Goal: Task Accomplishment & Management: Manage account settings

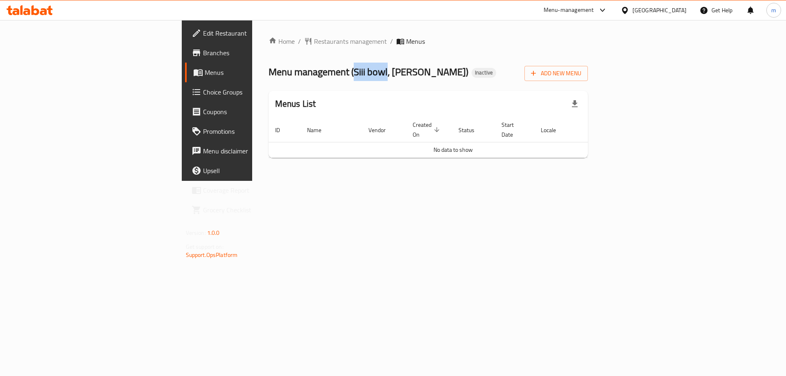
drag, startPoint x: 233, startPoint y: 69, endPoint x: 267, endPoint y: 68, distance: 33.6
click at [269, 68] on span "Menu management ( Siii bowl, Al Hili )" at bounding box center [369, 72] width 200 height 18
copy span "Siii bowl"
click at [538, 70] on icon "button" at bounding box center [534, 73] width 8 height 8
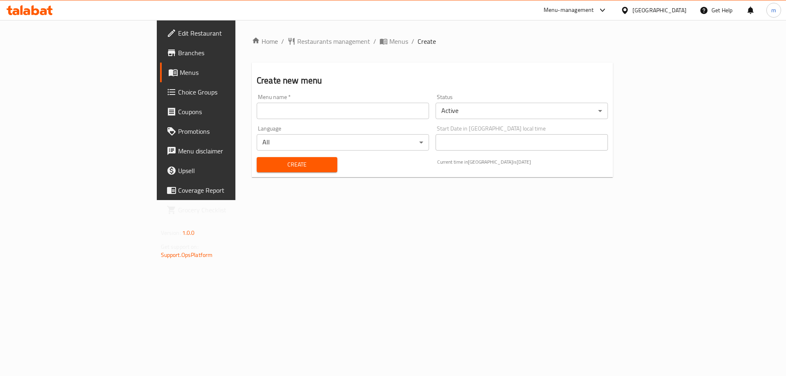
click at [254, 123] on div "Language All ​" at bounding box center [343, 138] width 179 height 32
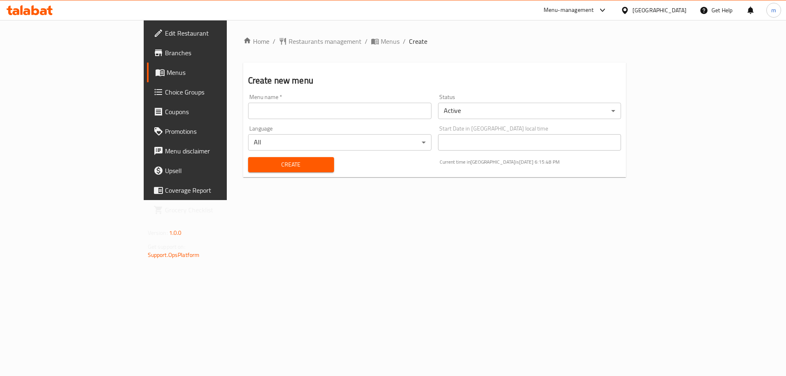
click at [248, 118] on input "text" at bounding box center [340, 111] width 184 height 16
paste input "Siii bowl"
type input "Siii bowl's Menu"
click at [248, 157] on button "Create" at bounding box center [291, 164] width 86 height 15
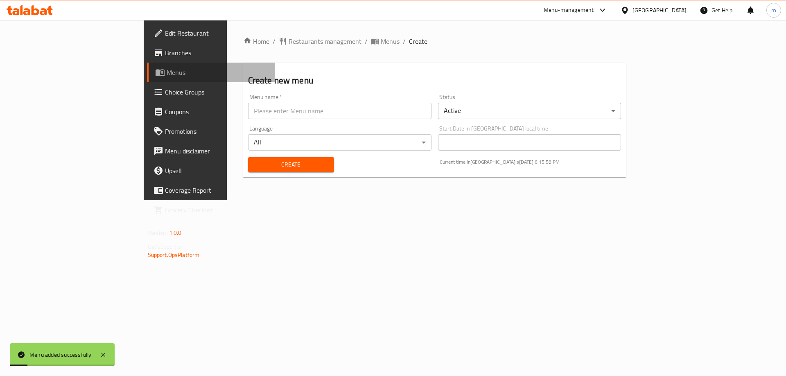
click at [167, 68] on span "Menus" at bounding box center [218, 73] width 102 height 10
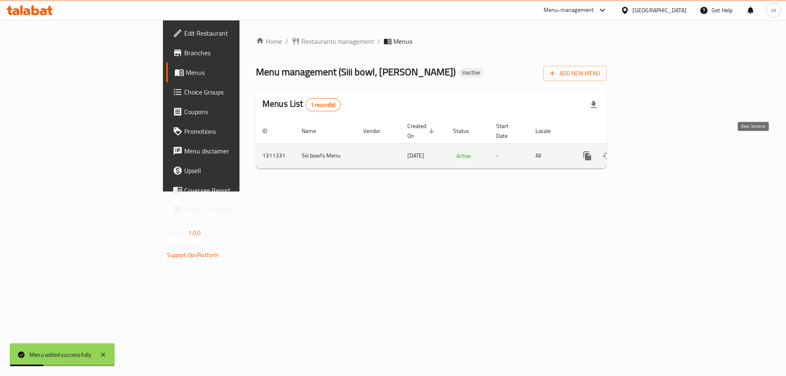
click at [652, 151] on icon "enhanced table" at bounding box center [647, 156] width 10 height 10
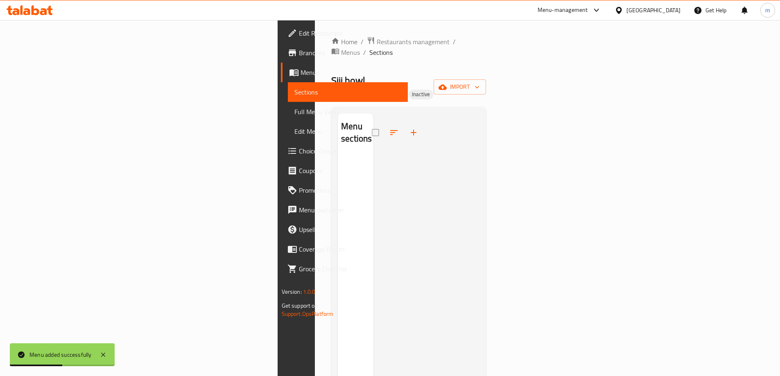
click at [486, 74] on div "Siii bowl, Al Hili Inactive import" at bounding box center [408, 87] width 155 height 26
click at [486, 79] on button "import" at bounding box center [460, 86] width 52 height 15
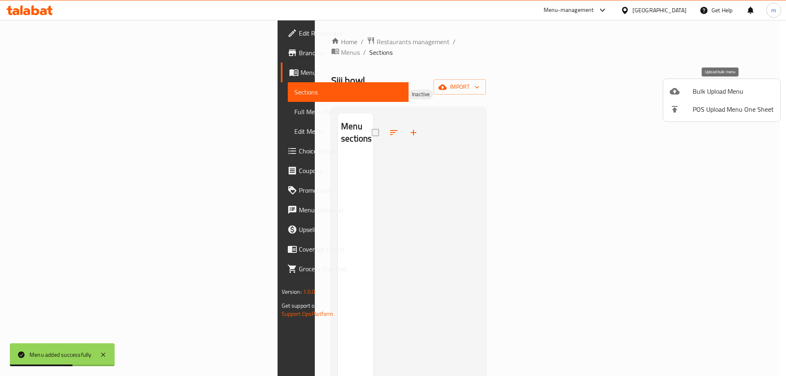
click at [672, 95] on icon at bounding box center [675, 91] width 10 height 10
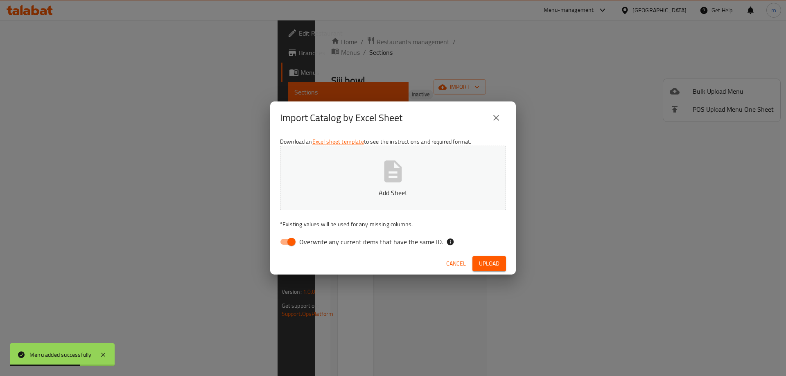
click at [367, 247] on span "Overwrite any current items that have the same ID." at bounding box center [371, 242] width 144 height 10
click at [315, 247] on input "Overwrite any current items that have the same ID." at bounding box center [291, 242] width 47 height 16
checkbox input "false"
click at [483, 261] on span "Upload" at bounding box center [489, 264] width 20 height 10
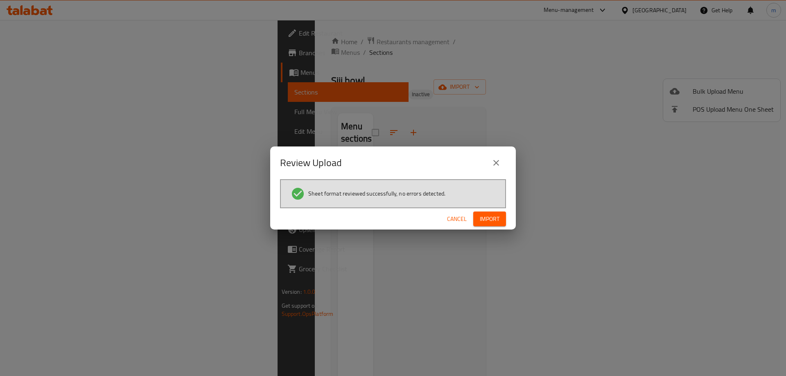
click at [487, 215] on span "Import" at bounding box center [490, 219] width 20 height 10
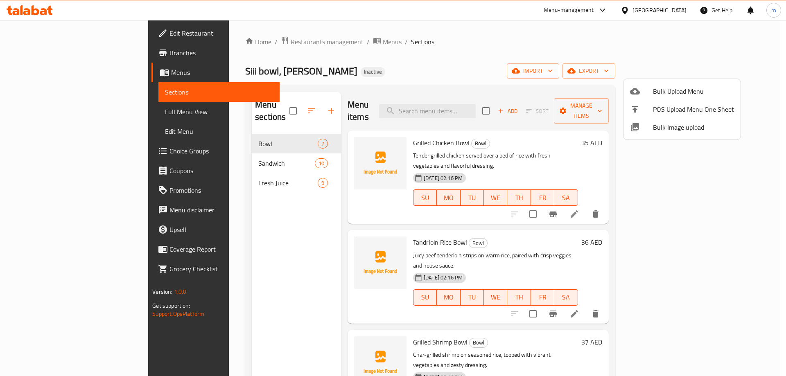
click at [88, 111] on div at bounding box center [393, 188] width 786 height 376
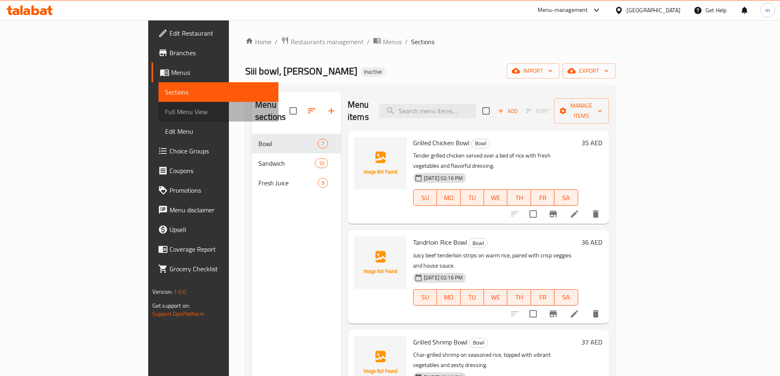
click at [165, 111] on span "Full Menu View" at bounding box center [218, 112] width 107 height 10
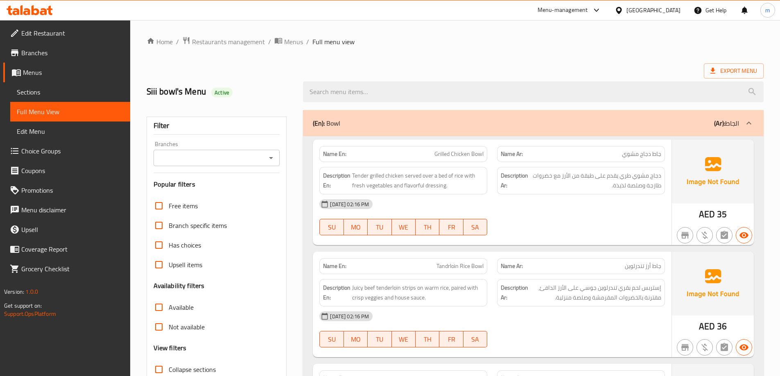
scroll to position [164, 0]
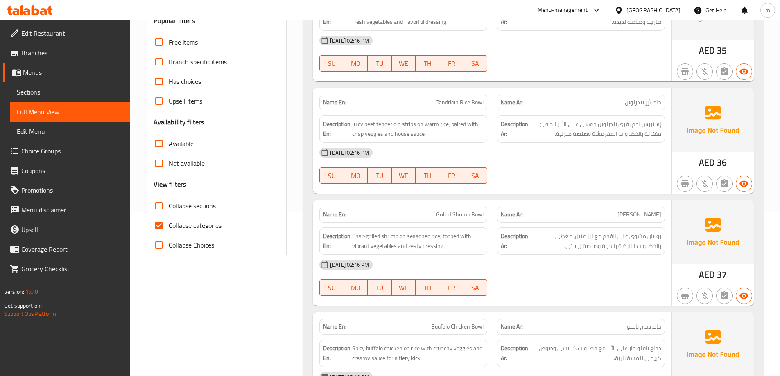
click at [203, 230] on span "Collapse categories" at bounding box center [195, 226] width 53 height 10
click at [169, 230] on input "Collapse categories" at bounding box center [159, 226] width 20 height 20
checkbox input "false"
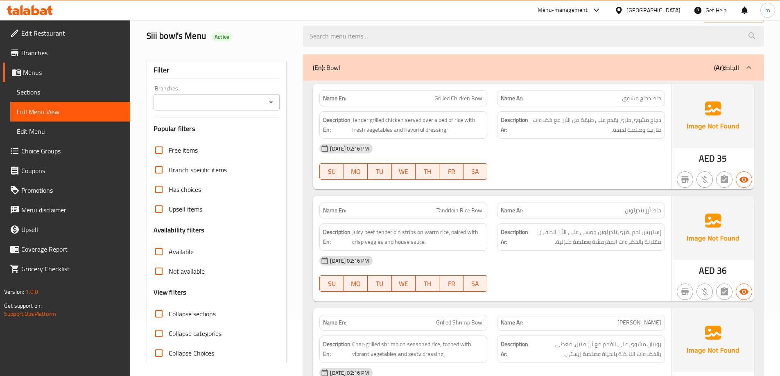
scroll to position [41, 0]
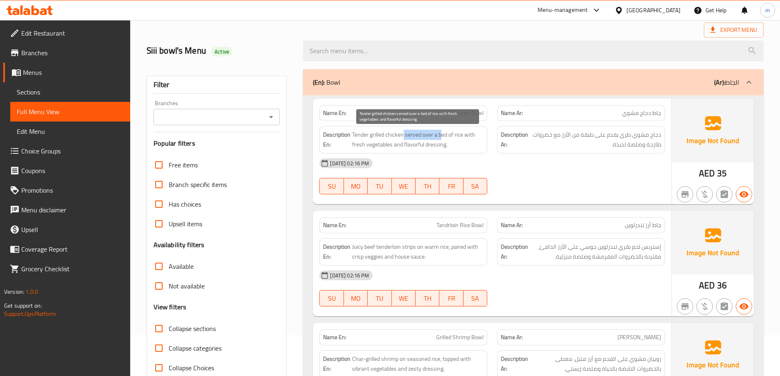
drag, startPoint x: 403, startPoint y: 131, endPoint x: 440, endPoint y: 138, distance: 37.9
click at [441, 138] on span "Tender grilled chicken served over a bed of rice with fresh vegetables and flav…" at bounding box center [417, 140] width 131 height 20
drag, startPoint x: 351, startPoint y: 145, endPoint x: 446, endPoint y: 147, distance: 95.0
click at [446, 147] on h6 "Description En: Tender grilled chicken served over a bed of rice with fresh veg…" at bounding box center [403, 140] width 161 height 20
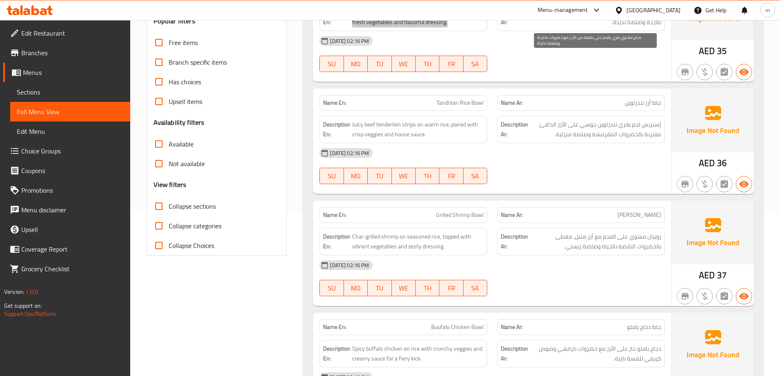
scroll to position [164, 0]
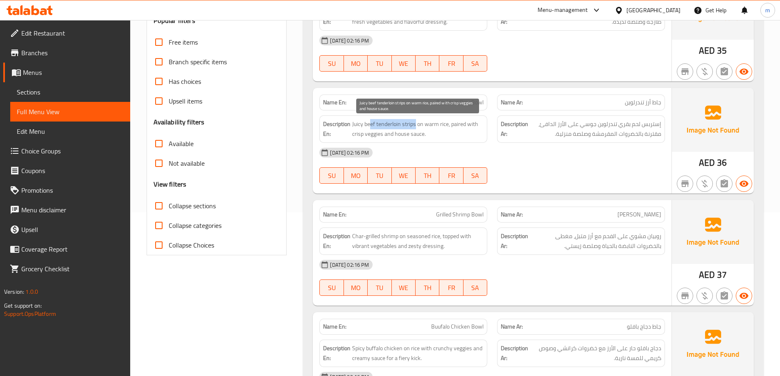
drag, startPoint x: 414, startPoint y: 123, endPoint x: 371, endPoint y: 121, distance: 43.1
click at [371, 121] on span "Juicy beef tenderloin strips on warm rice, paired with crisp veggies and house …" at bounding box center [417, 129] width 131 height 20
drag, startPoint x: 418, startPoint y: 119, endPoint x: 448, endPoint y: 125, distance: 30.4
click at [448, 125] on span "Juicy beef tenderloin strips on warm rice, paired with crisp veggies and house …" at bounding box center [417, 129] width 131 height 20
drag, startPoint x: 458, startPoint y: 120, endPoint x: 465, endPoint y: 134, distance: 16.1
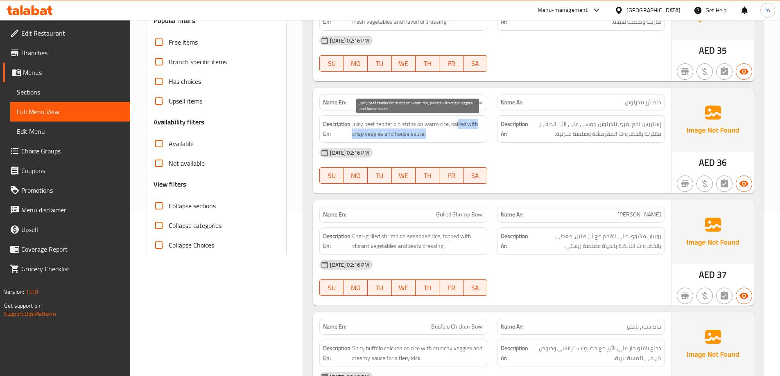
click at [465, 134] on span "Juicy beef tenderloin strips on warm rice, paired with crisp veggies and house …" at bounding box center [417, 129] width 131 height 20
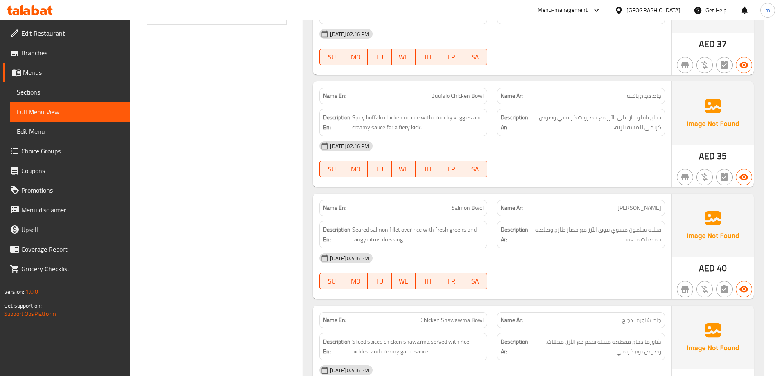
scroll to position [410, 0]
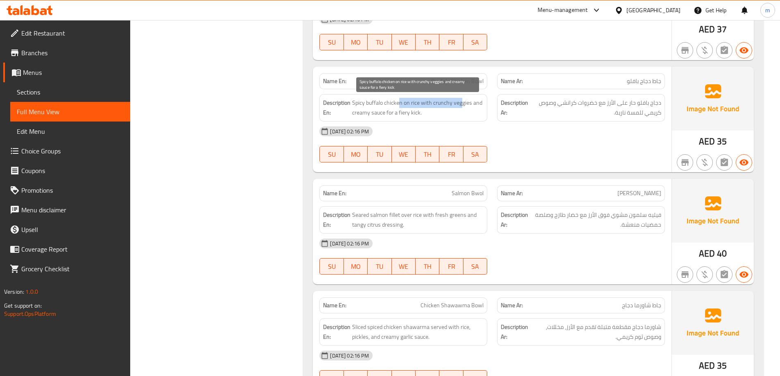
drag, startPoint x: 399, startPoint y: 104, endPoint x: 462, endPoint y: 100, distance: 63.2
click at [462, 100] on span "Spicy buffalo chicken on rice with crunchy veggies and creamy sauce for a fiery…" at bounding box center [417, 108] width 131 height 20
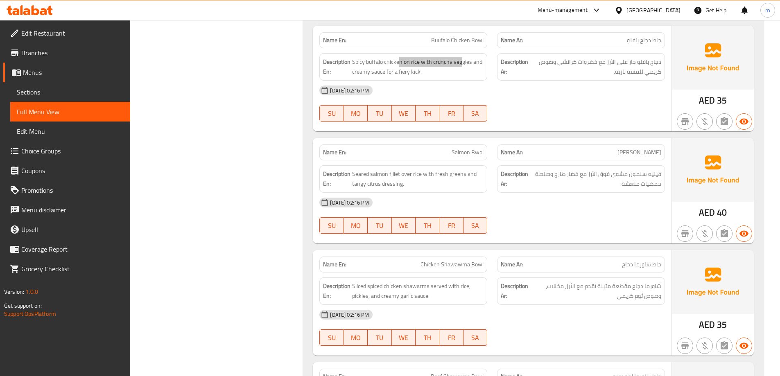
scroll to position [492, 0]
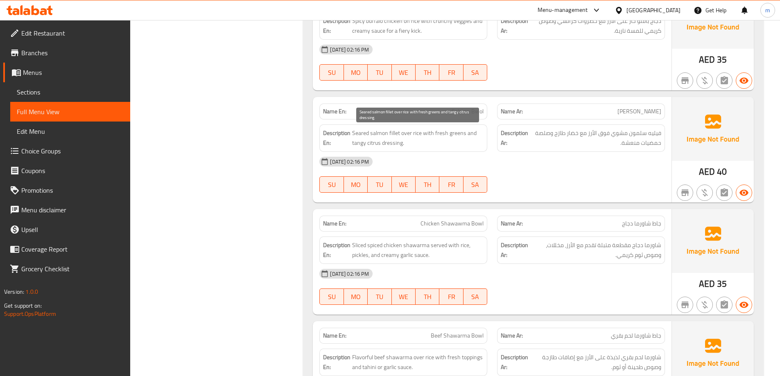
click at [366, 143] on span "Seared salmon fillet over rice with fresh greens and tangy citrus dressing." at bounding box center [417, 138] width 131 height 20
click at [370, 145] on span "Seared salmon fillet over rice with fresh greens and tangy citrus dressing." at bounding box center [417, 138] width 131 height 20
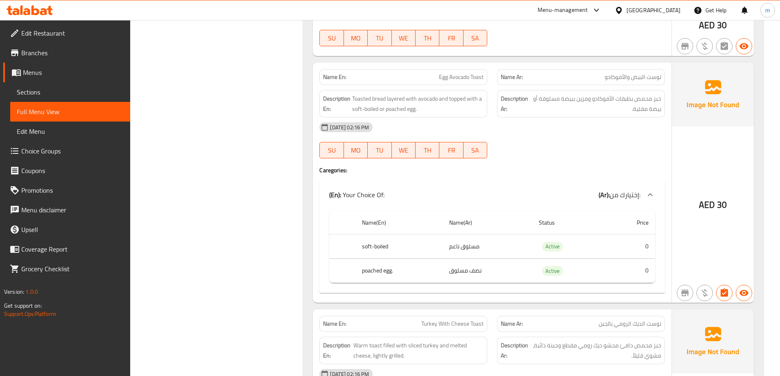
scroll to position [1270, 0]
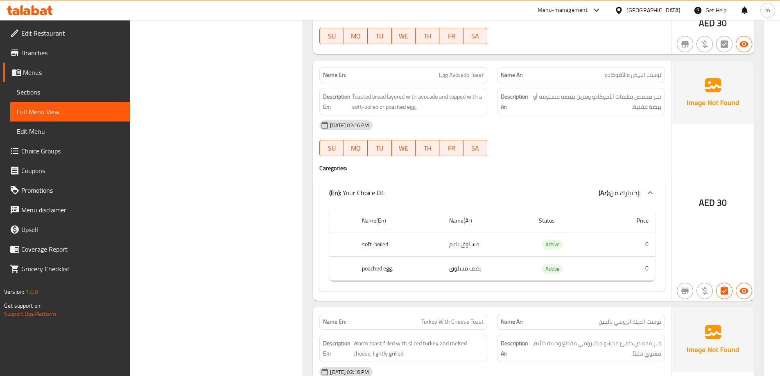
click at [474, 74] on span "Egg Avocado Toast" at bounding box center [461, 75] width 45 height 9
copy span "Egg Avocado Toast"
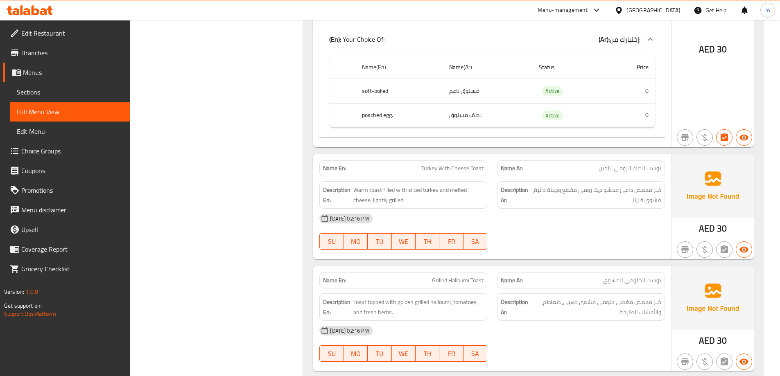
scroll to position [1434, 0]
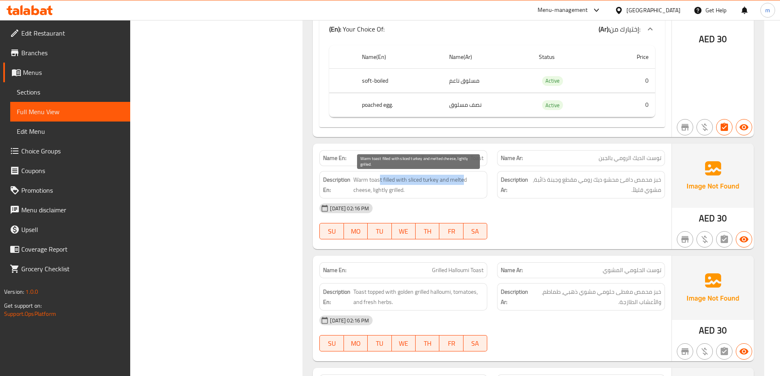
drag, startPoint x: 372, startPoint y: 179, endPoint x: 464, endPoint y: 179, distance: 91.8
click at [464, 179] on span "Warm toast filled with sliced turkey and melted cheese, lightly grilled." at bounding box center [419, 185] width 130 height 20
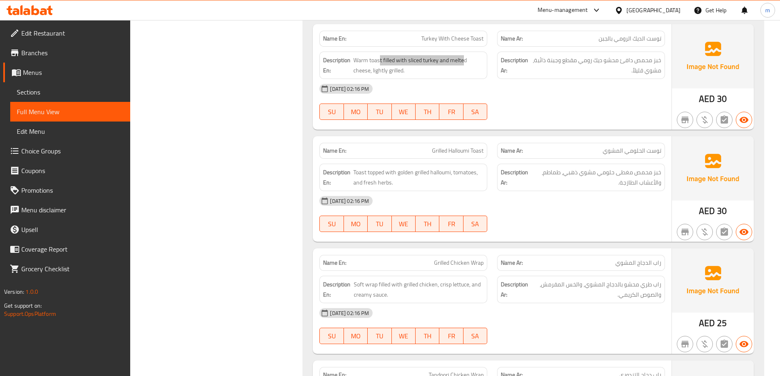
scroll to position [1557, 0]
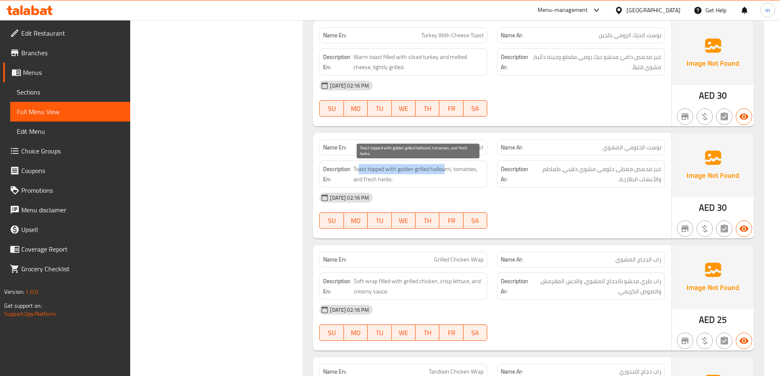
drag, startPoint x: 359, startPoint y: 168, endPoint x: 448, endPoint y: 167, distance: 88.9
click at [448, 167] on span "Toast topped with golden grilled halloumi, tomatoes, and fresh herbs." at bounding box center [419, 174] width 130 height 20
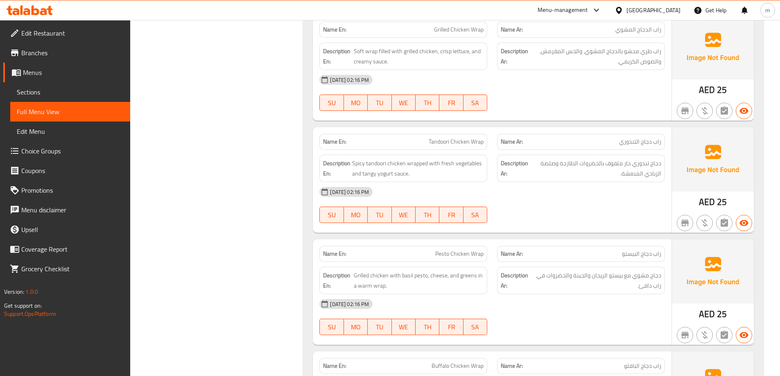
scroll to position [1802, 0]
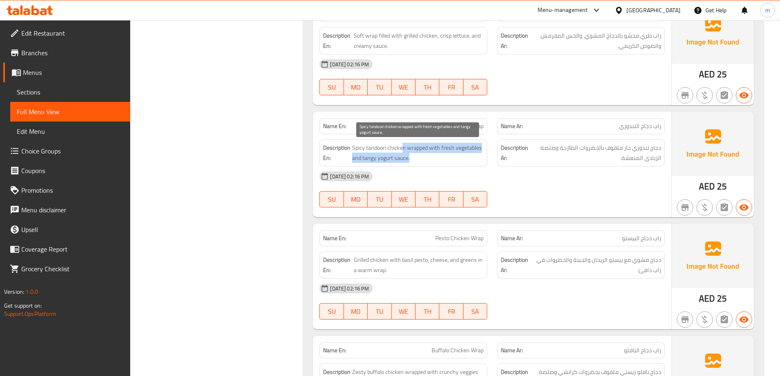
drag, startPoint x: 399, startPoint y: 151, endPoint x: 447, endPoint y: 155, distance: 48.5
click at [447, 155] on span "Spicy tandoori chicken wrapped with fresh vegetables and tangy yogurt sauce." at bounding box center [417, 153] width 131 height 20
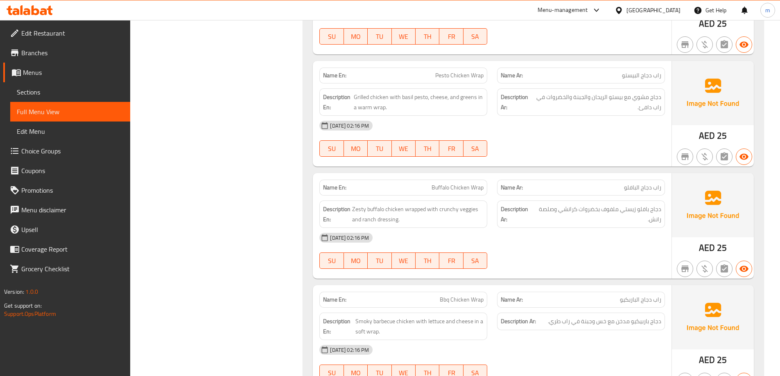
scroll to position [1966, 0]
drag, startPoint x: 386, startPoint y: 98, endPoint x: 416, endPoint y: 99, distance: 29.9
click at [416, 99] on span "Grilled chicken with basil pesto, cheese, and greens in a warm wrap." at bounding box center [419, 101] width 130 height 20
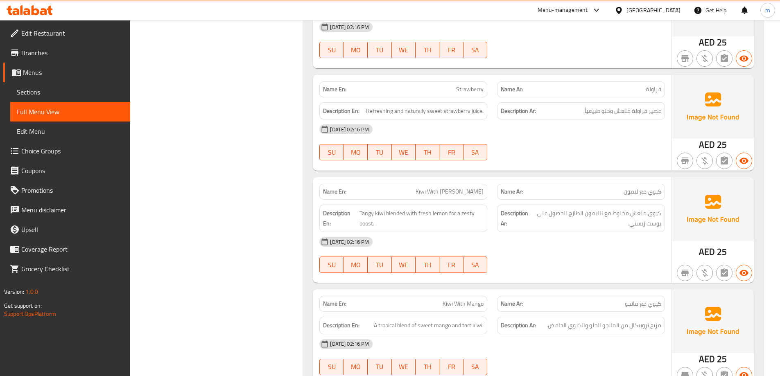
scroll to position [2417, 0]
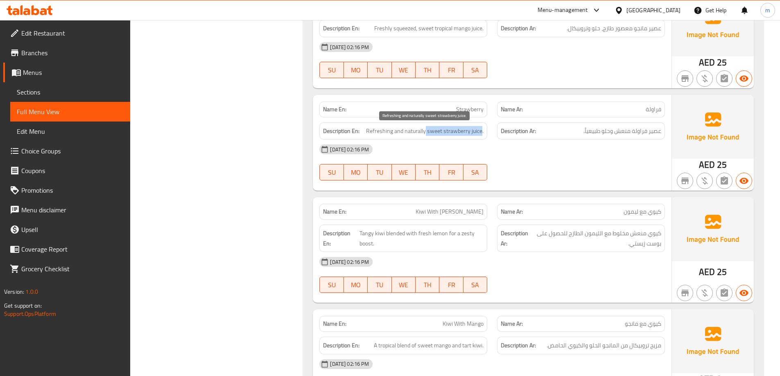
drag, startPoint x: 482, startPoint y: 132, endPoint x: 427, endPoint y: 134, distance: 54.9
click at [427, 134] on span "Refreshing and naturally sweet strawberry juice." at bounding box center [425, 131] width 118 height 10
click at [558, 150] on div "[DATE] 02:16 PM" at bounding box center [493, 150] width 356 height 20
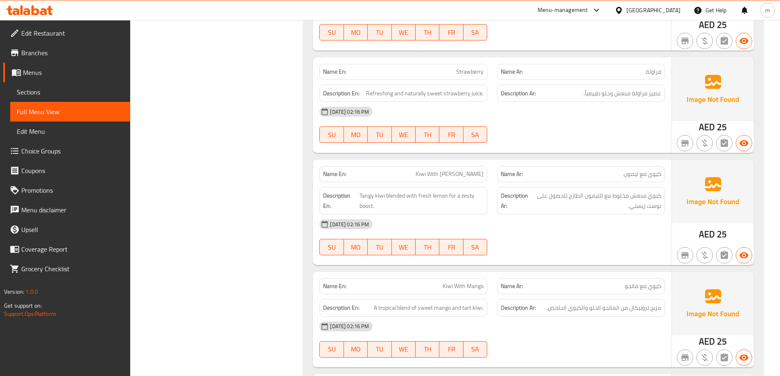
scroll to position [2540, 0]
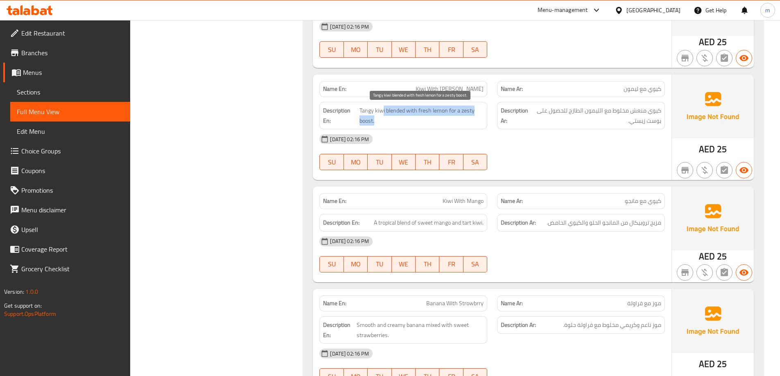
drag, startPoint x: 381, startPoint y: 111, endPoint x: 446, endPoint y: 116, distance: 65.3
click at [446, 116] on span "Tangy kiwi blended with fresh lemon for a zesty boost." at bounding box center [422, 116] width 124 height 20
click at [420, 115] on span "Tangy kiwi blended with fresh lemon for a zesty boost." at bounding box center [422, 116] width 124 height 20
click at [379, 110] on span "Tangy kiwi blended with fresh lemon for a zesty boost." at bounding box center [422, 116] width 124 height 20
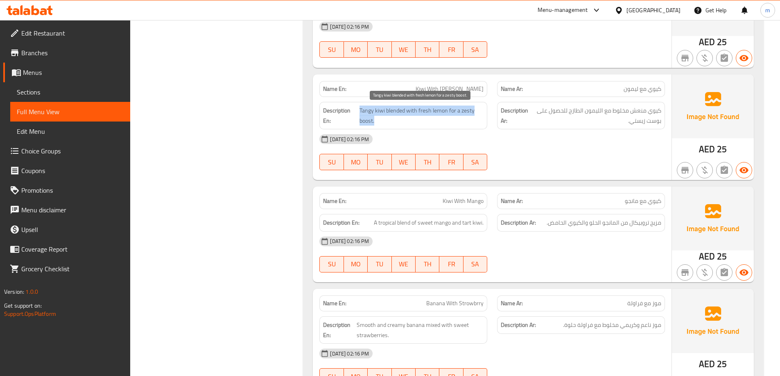
click at [379, 110] on span "Tangy kiwi blended with fresh lemon for a zesty boost." at bounding box center [422, 116] width 124 height 20
copy span "Tangy kiwi blended with fresh lemon for a zesty boost."
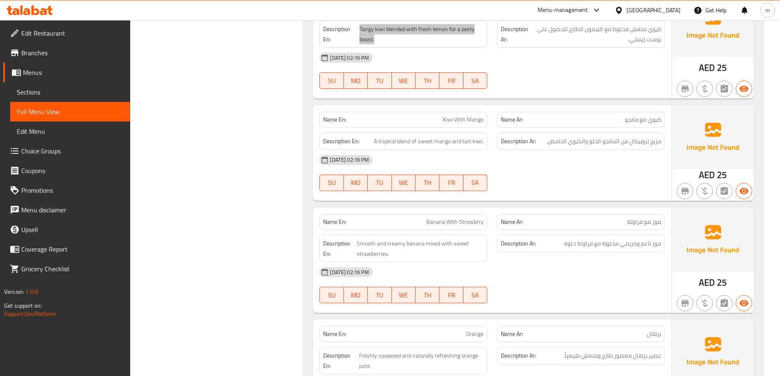
scroll to position [2622, 0]
click at [436, 212] on div "Name En: Banana With Strowbrry" at bounding box center [404, 222] width 178 height 26
copy span "Banana With Strowbrry"
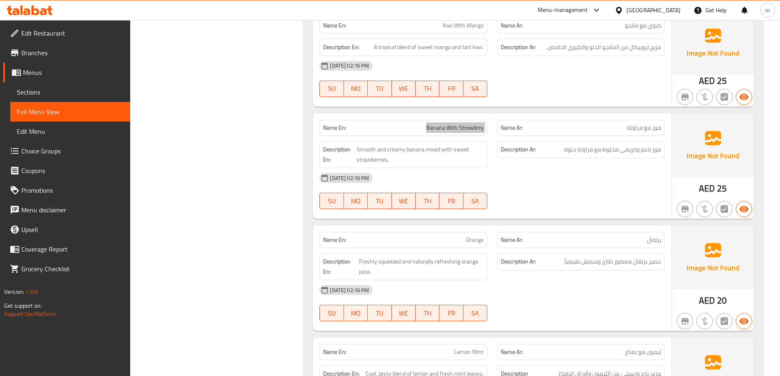
scroll to position [2785, 0]
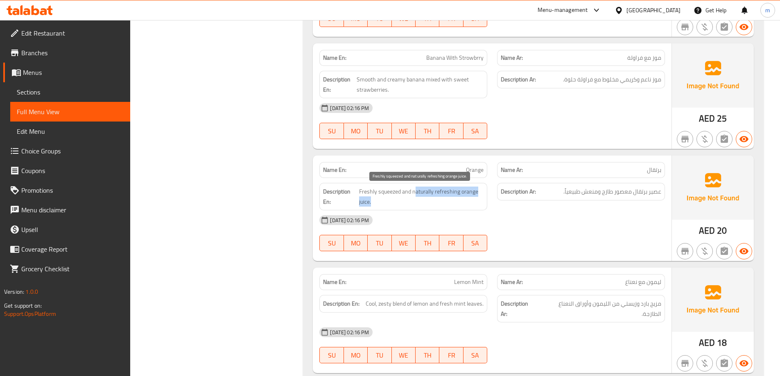
drag, startPoint x: 433, startPoint y: 202, endPoint x: 414, endPoint y: 192, distance: 21.4
click at [414, 192] on span "Freshly squeezed and naturally refreshing orange juice." at bounding box center [421, 197] width 125 height 20
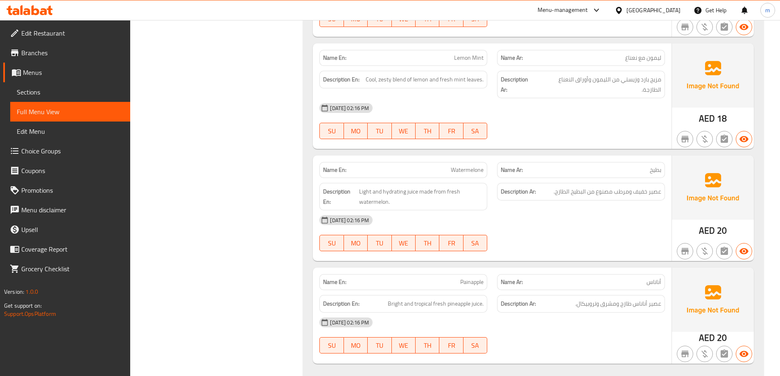
scroll to position [3021, 0]
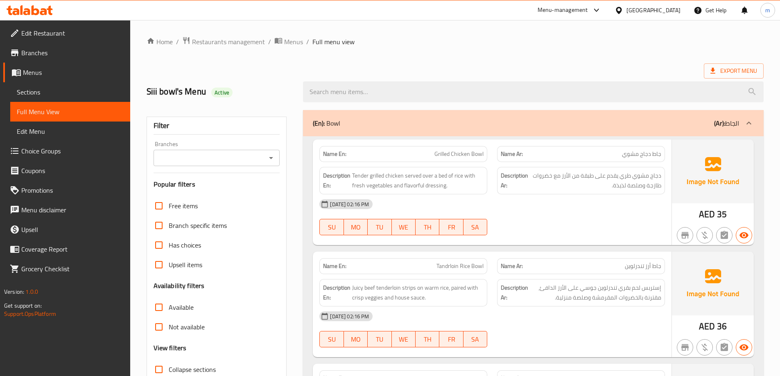
click at [91, 97] on span "Sections" at bounding box center [70, 92] width 107 height 10
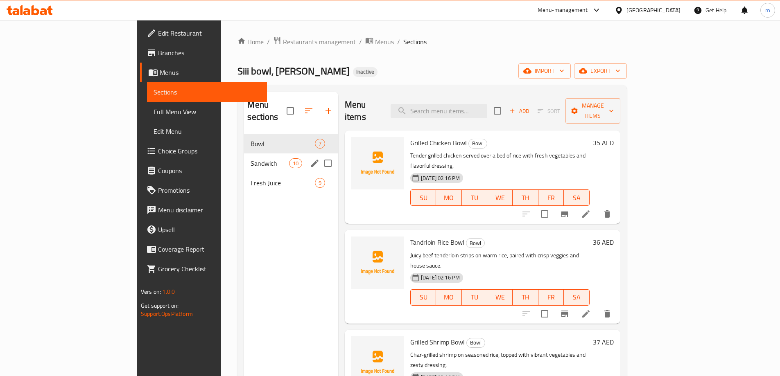
click at [244, 154] on div "Sandwich 10" at bounding box center [291, 164] width 94 height 20
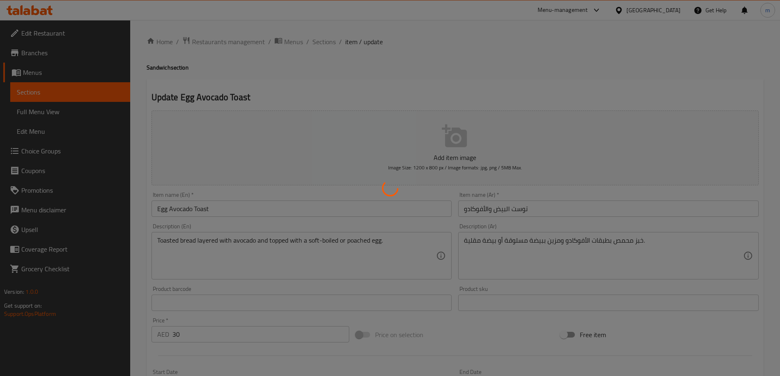
click at [591, 211] on div at bounding box center [390, 188] width 780 height 376
click at [592, 205] on div at bounding box center [390, 188] width 780 height 376
type input "إختيارك من:"
type input "1"
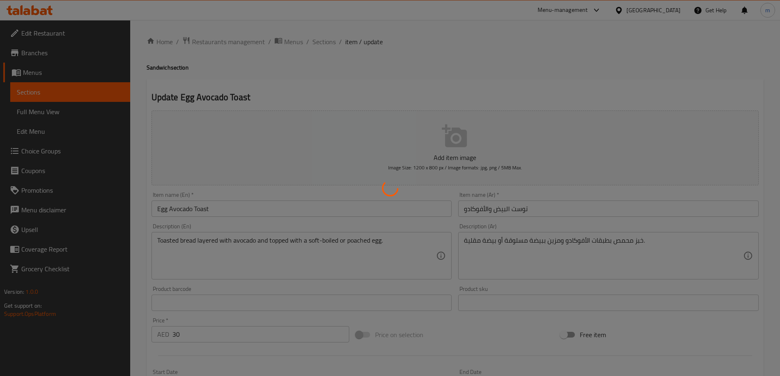
type input "1"
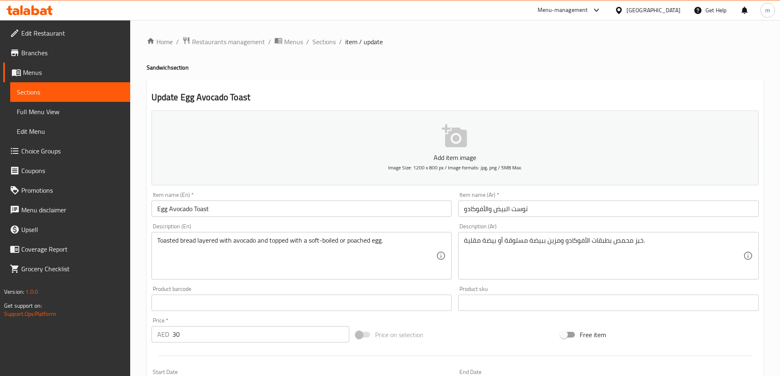
click at [592, 205] on input "توست البيض والأفوكادو" at bounding box center [608, 209] width 301 height 16
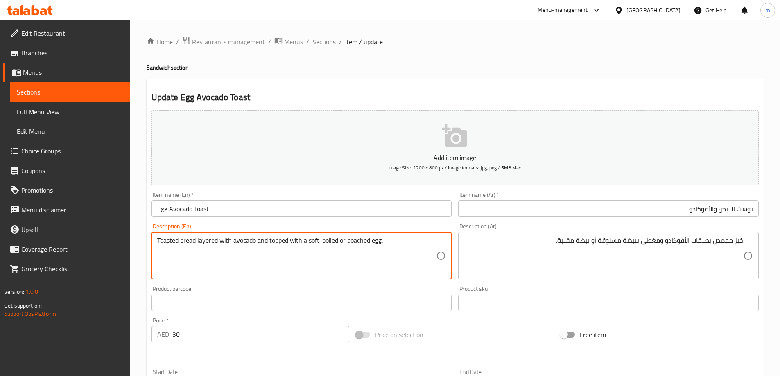
click at [414, 244] on textarea "Toasted bread layered with avocado and topped with a soft-boiled or poached egg." at bounding box center [296, 256] width 279 height 39
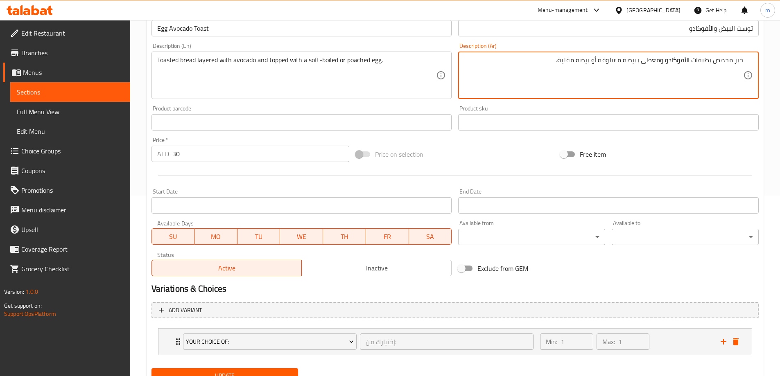
scroll to position [205, 0]
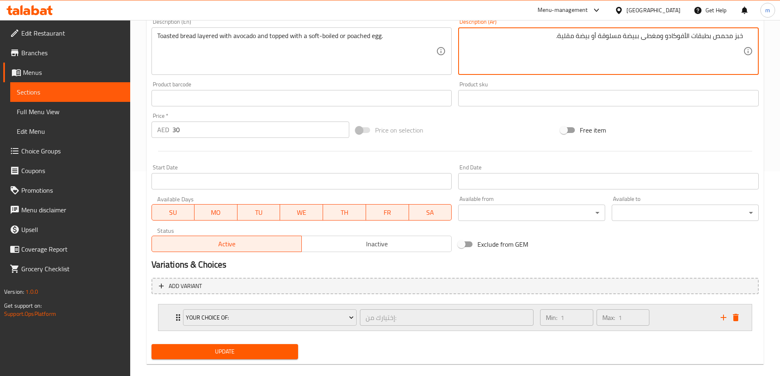
click at [665, 329] on div "Min: 1 ​ Max: 1 ​" at bounding box center [625, 318] width 180 height 26
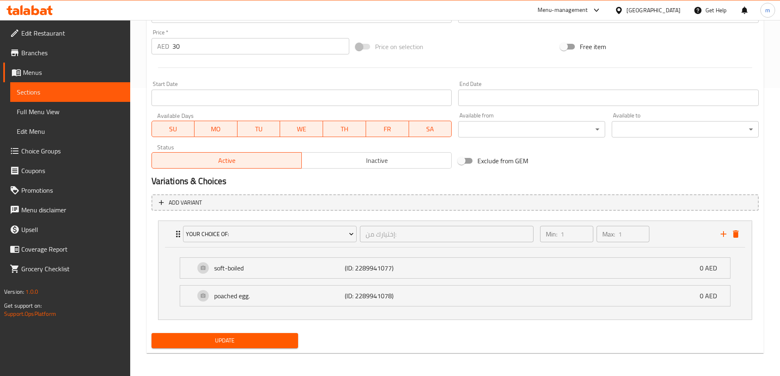
scroll to position [84, 0]
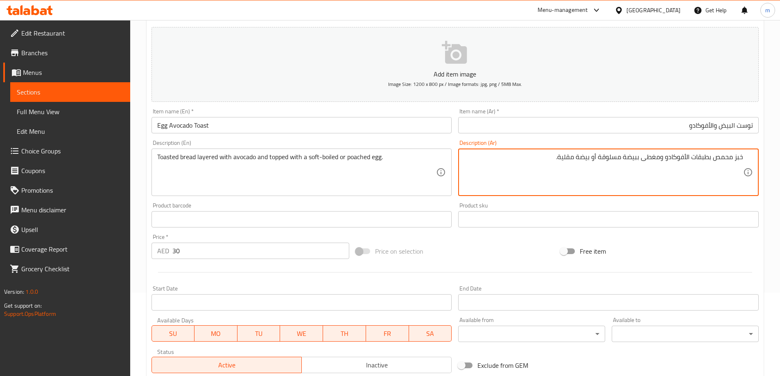
click at [598, 156] on textarea "خبز محمص بطبقات الأفوكادو ومغطى ببيضة مسلوقة أو بيضة مقلية." at bounding box center [603, 172] width 279 height 39
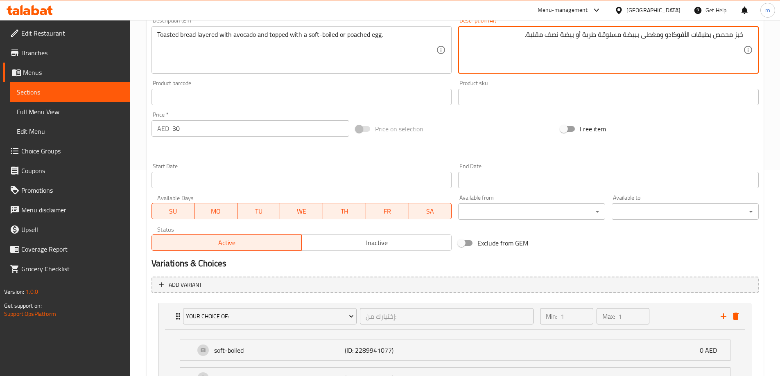
scroll to position [288, 0]
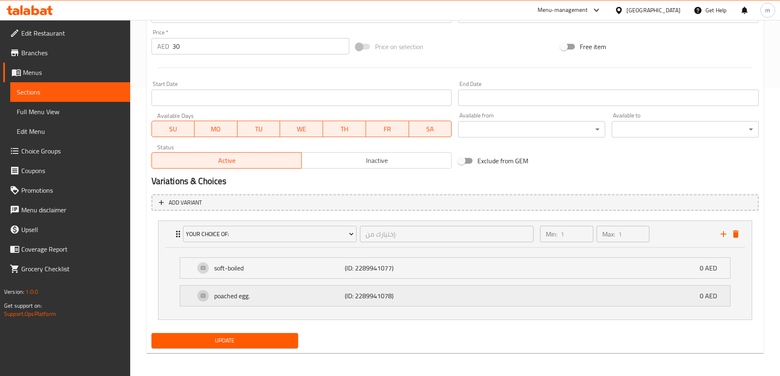
click at [472, 290] on div "poached egg. (ID: 2289941078) 0 AED" at bounding box center [458, 296] width 526 height 20
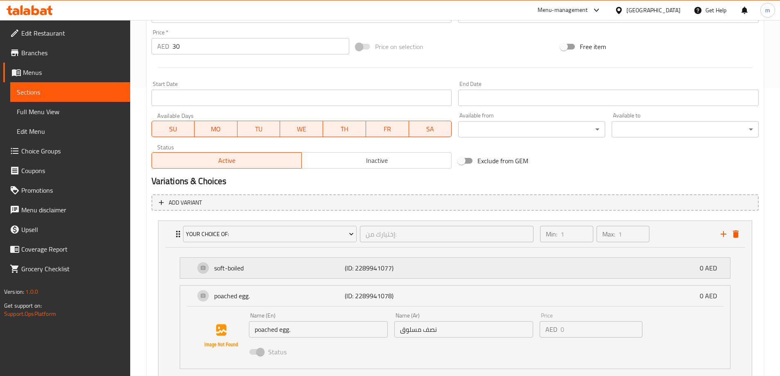
click at [480, 266] on div "soft-boiled (ID: 2289941077) 0 AED" at bounding box center [458, 268] width 526 height 20
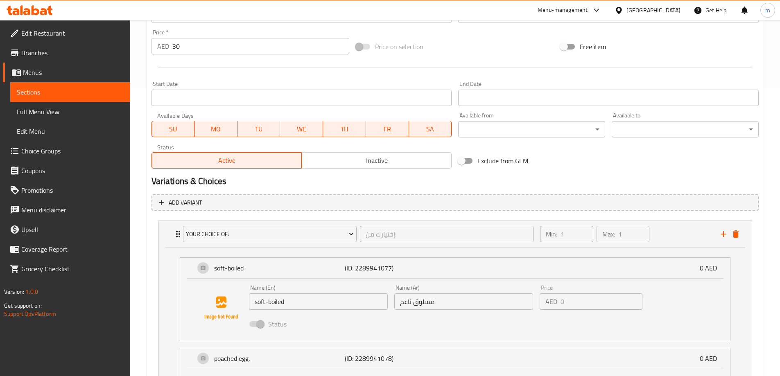
type textarea "خبز محمص بطبقات الأفوكادو ومغطى ببيضة مسلوقة طرية أو بيضة نصف مقلية."
click at [343, 306] on input "soft-boiled" at bounding box center [318, 302] width 139 height 16
type input "Soft-boiled"
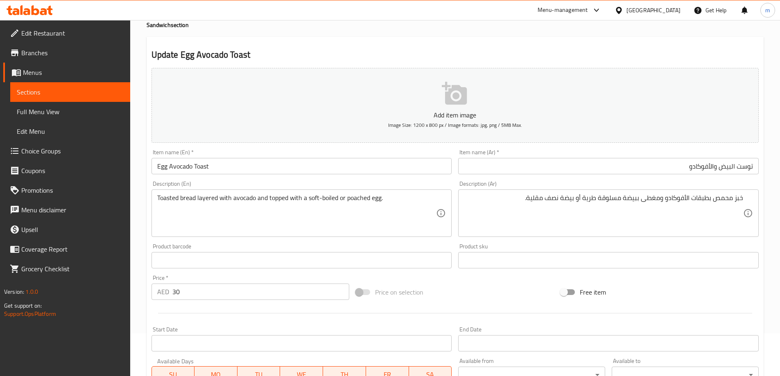
scroll to position [0, 0]
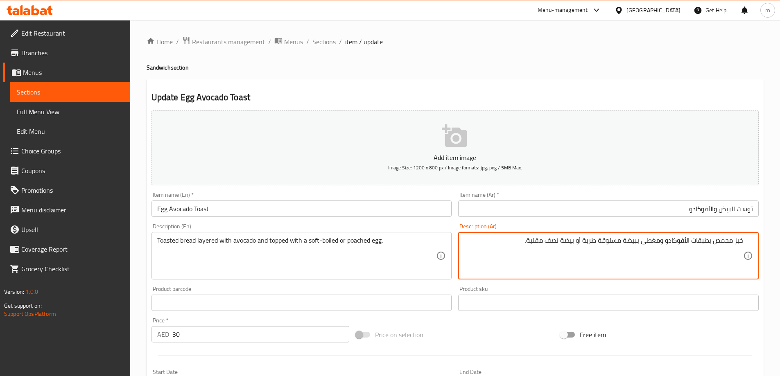
click at [596, 242] on textarea "خبز محمص بطبقات الأفوكادو ومغطى ببيضة مسلوقة طرية أو بيضة نصف مقلية." at bounding box center [603, 256] width 279 height 39
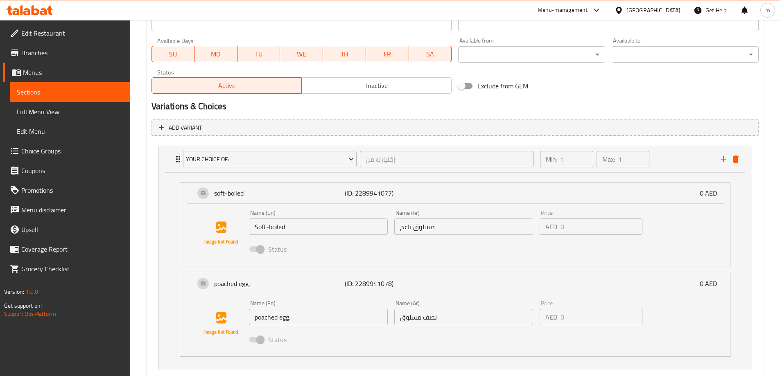
scroll to position [369, 0]
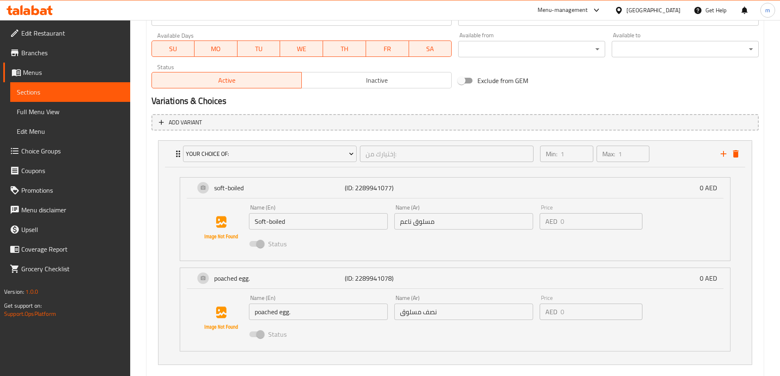
type textarea "خبز محمص بطبقات الأفوكادو ومغطى ببيضة مسلوقة ناعمة أو بيضة نصف مقلية."
click at [321, 311] on input "poached egg." at bounding box center [318, 312] width 139 height 16
type input "Poached Egg."
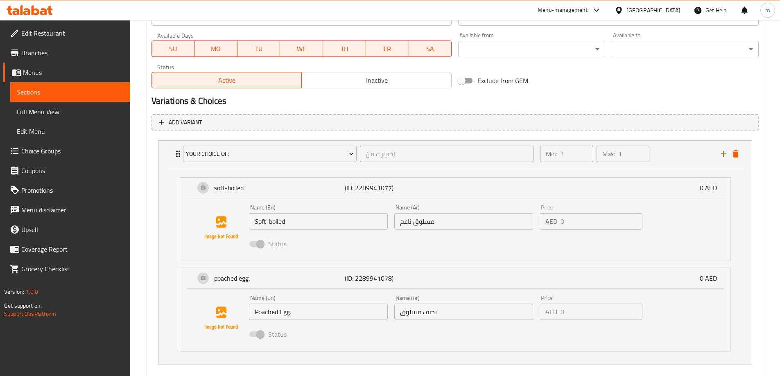
click at [137, 299] on div "Home / Restaurants management / Menus / Sections / item / update Sandwich secti…" at bounding box center [455, 36] width 650 height 770
click at [375, 320] on input "Poached Egg." at bounding box center [318, 312] width 139 height 16
click at [369, 312] on input "Poached Egg." at bounding box center [318, 312] width 139 height 16
click at [339, 314] on input "Poached Egg." at bounding box center [318, 312] width 139 height 16
click at [317, 315] on input "Poached Egg." at bounding box center [318, 312] width 139 height 16
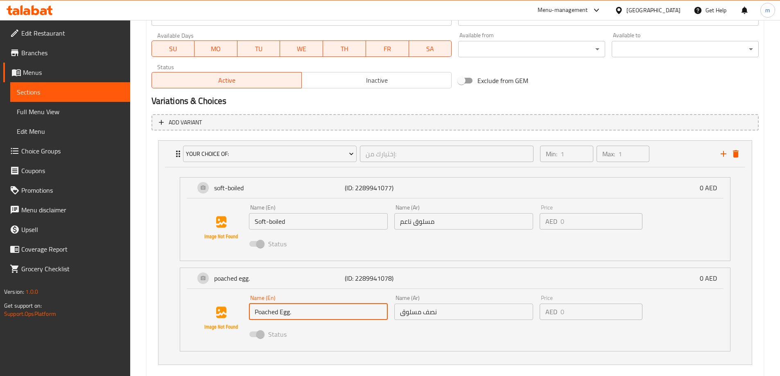
click at [317, 315] on input "Poached Egg." at bounding box center [318, 312] width 139 height 16
click at [322, 224] on input "Soft-boiled" at bounding box center [318, 221] width 139 height 16
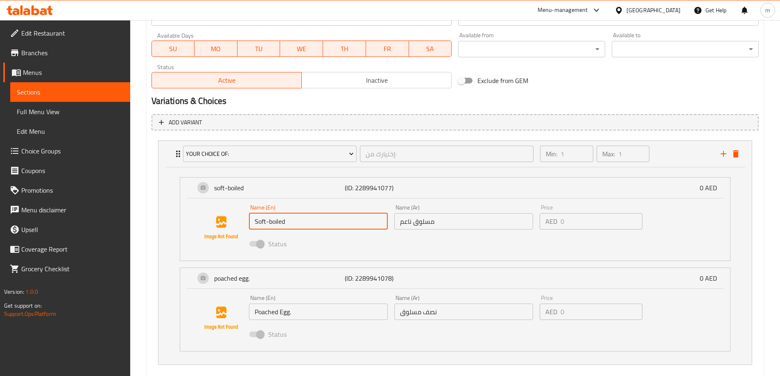
click at [322, 224] on input "Soft-boiled" at bounding box center [318, 221] width 139 height 16
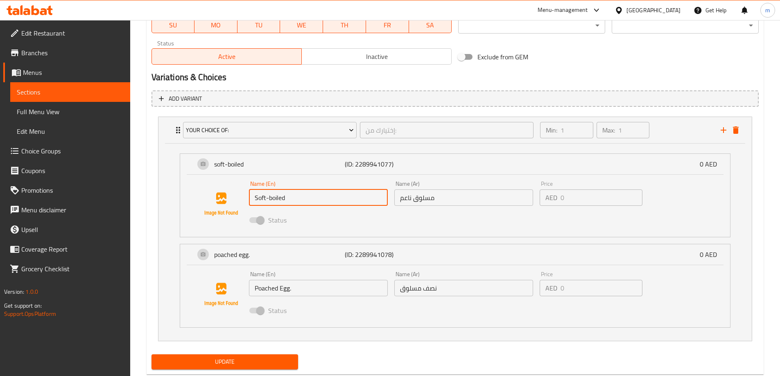
scroll to position [414, 0]
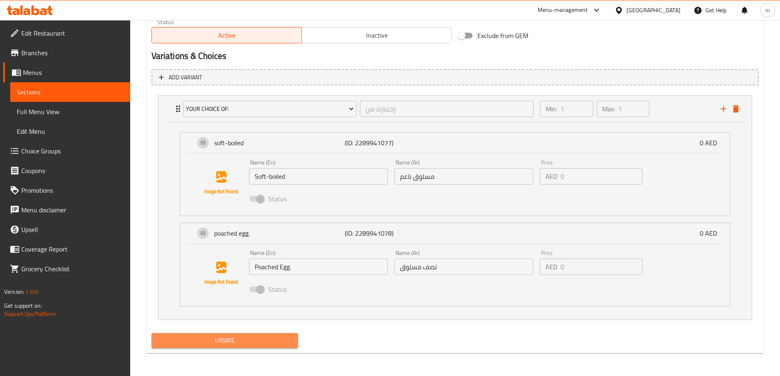
click at [272, 343] on span "Update" at bounding box center [225, 341] width 134 height 10
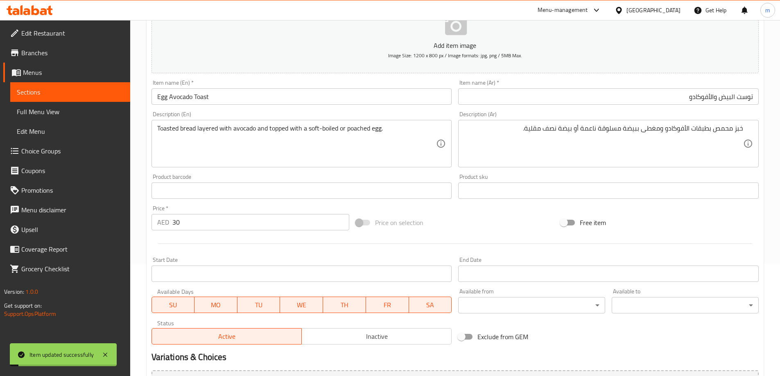
scroll to position [127, 0]
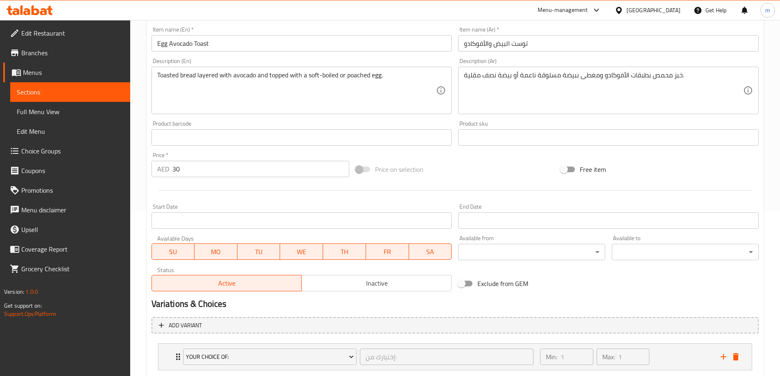
scroll to position [216, 0]
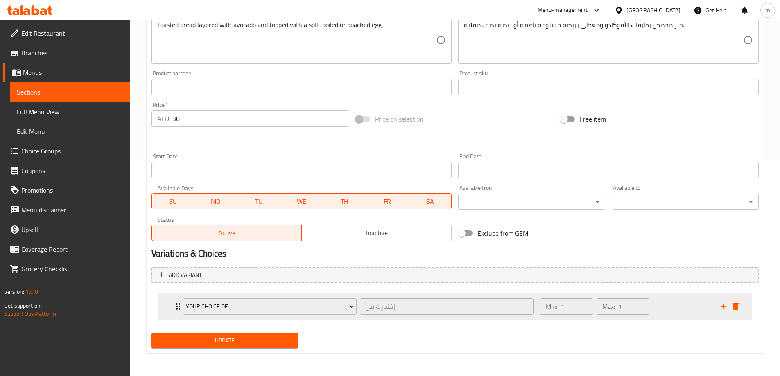
click at [177, 303] on icon "Expand" at bounding box center [178, 307] width 10 height 10
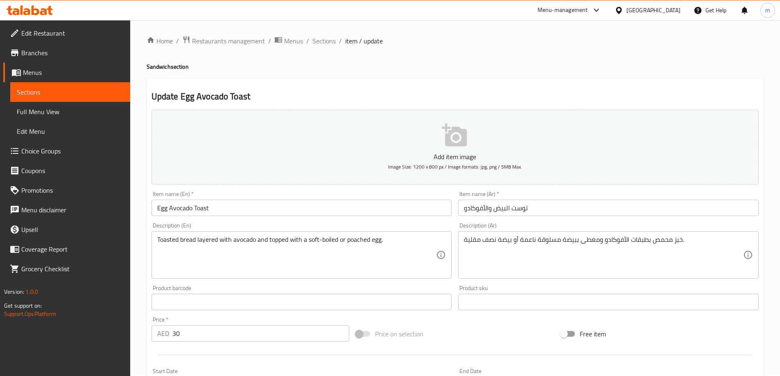
scroll to position [0, 0]
drag, startPoint x: 249, startPoint y: 98, endPoint x: 253, endPoint y: 98, distance: 4.5
click at [253, 98] on h2 "Update Egg Avocado Toast" at bounding box center [455, 97] width 607 height 12
drag, startPoint x: 175, startPoint y: 91, endPoint x: 309, endPoint y: 93, distance: 134.0
click at [309, 93] on h2 "Update Egg Avocado Toast" at bounding box center [455, 97] width 607 height 12
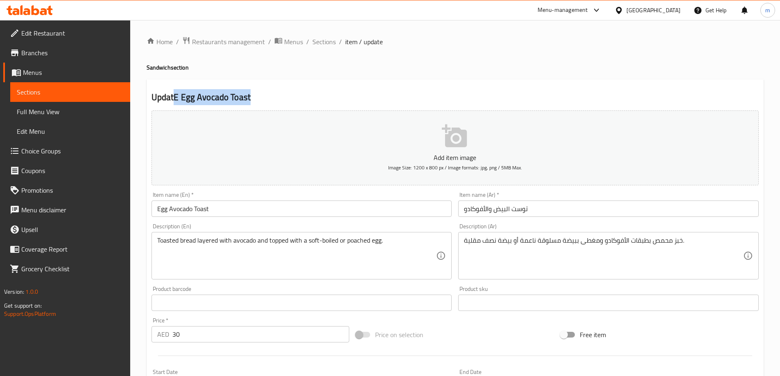
click at [309, 93] on h2 "UpdatE Egg Avocado Toast" at bounding box center [455, 97] width 607 height 12
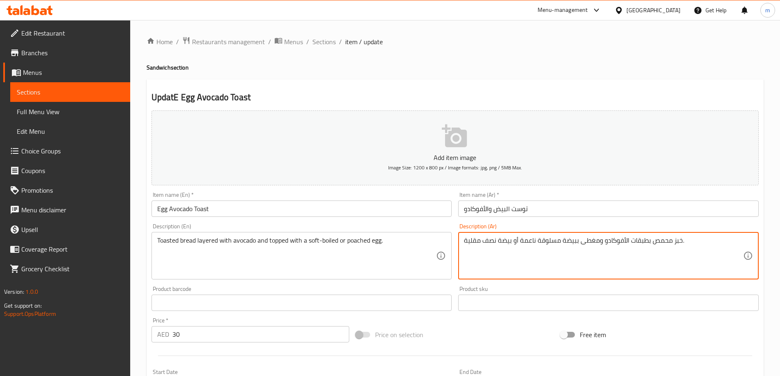
click at [500, 237] on textarea "خبز محمص بطبقات الأفوكادو ومغطى ببيضة مسلوقة ناعمة أو بيضة نصف مقلية." at bounding box center [603, 256] width 279 height 39
click at [504, 242] on textarea "خبز محمص بطبقات الأفوكادو ومغطى ببيضة مسلوقة ناعمة أو بيضة نصف مقلية." at bounding box center [603, 256] width 279 height 39
click at [472, 245] on textarea "خبز محمص بطبقات الأفوكادو ومغطى ببيضة مسلوقة ناعمة أو نصف مقلية." at bounding box center [603, 256] width 279 height 39
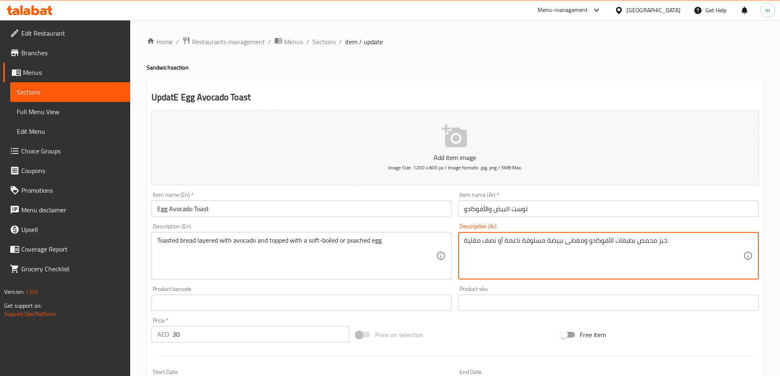
click at [472, 245] on textarea "خبز محمص بطبقات الأفوكادو ومغطى ببيضة مسلوقة ناعمة أو نصف مقلية." at bounding box center [603, 256] width 279 height 39
type textarea "خبز محمص بطبقات الأفوكادو ومغطى ببيضة مسلوقة ناعمة أو نصف مسلوقة."
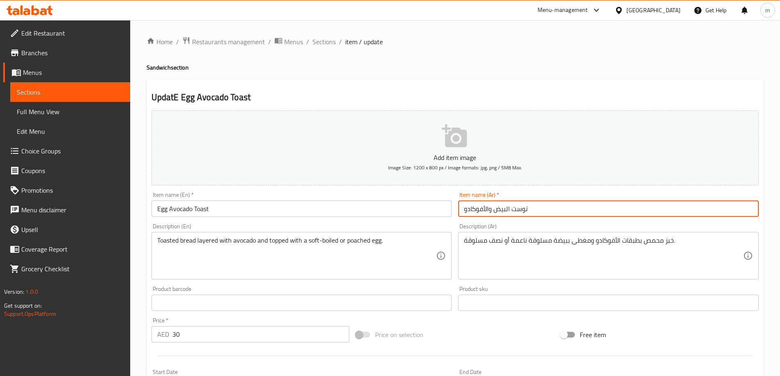
click at [535, 206] on input "توست البيض والأفوكادو" at bounding box center [608, 209] width 301 height 16
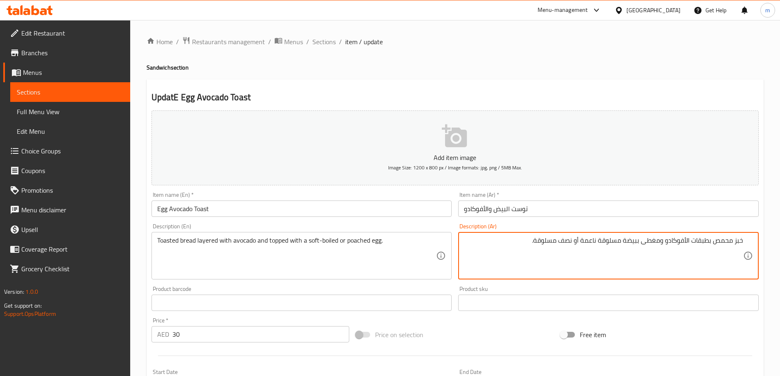
click at [545, 211] on input "توست البيض والأفوكادو" at bounding box center [608, 209] width 301 height 16
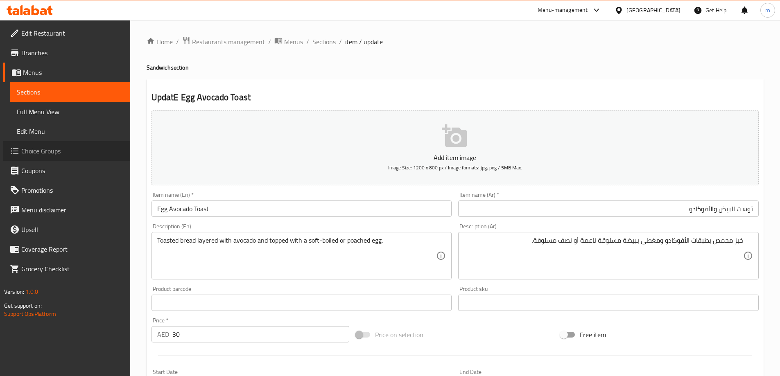
click at [38, 156] on span "Choice Groups" at bounding box center [72, 151] width 102 height 10
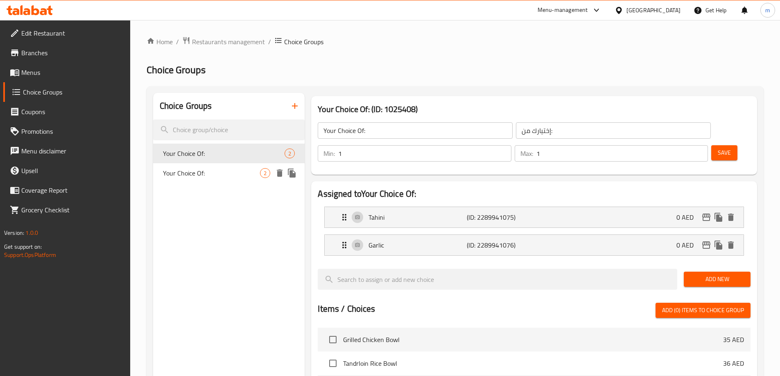
click at [210, 173] on span "Your Choice Of:" at bounding box center [211, 173] width 97 height 10
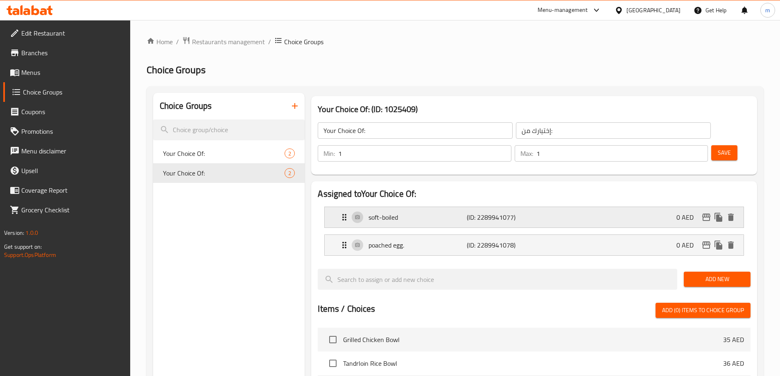
click at [416, 207] on div "soft-boiled (ID: 2289941077) 0 AED" at bounding box center [537, 217] width 394 height 20
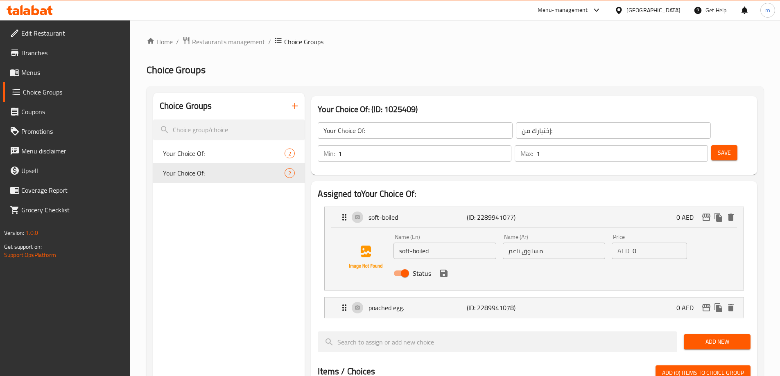
click at [428, 243] on input "soft-boiled" at bounding box center [445, 251] width 102 height 16
type input "Soft-boiled"
click at [441, 270] on icon "save" at bounding box center [443, 273] width 7 height 7
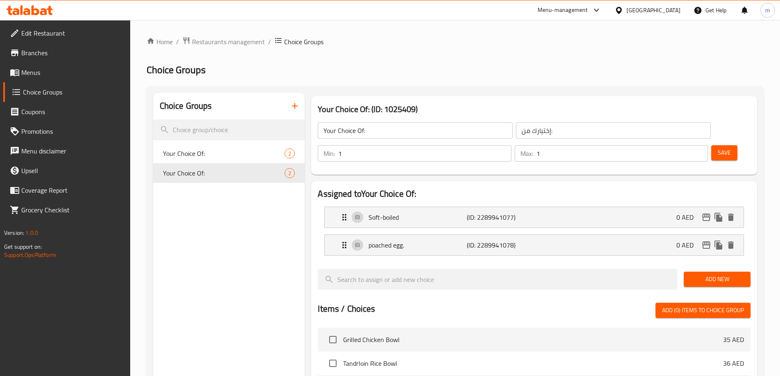
click at [452, 236] on li "poached egg. (ID: 2289941078) 0 AED Name (En) poached egg. Name (En) Name (Ar) …" at bounding box center [534, 245] width 433 height 28
click at [451, 235] on li "poached egg. (ID: 2289941078) 0 AED Name (En) poached egg. Name (En) Name (Ar) …" at bounding box center [534, 245] width 433 height 28
click at [451, 235] on div "poached egg. (ID: 2289941078) 0 AED" at bounding box center [537, 245] width 394 height 20
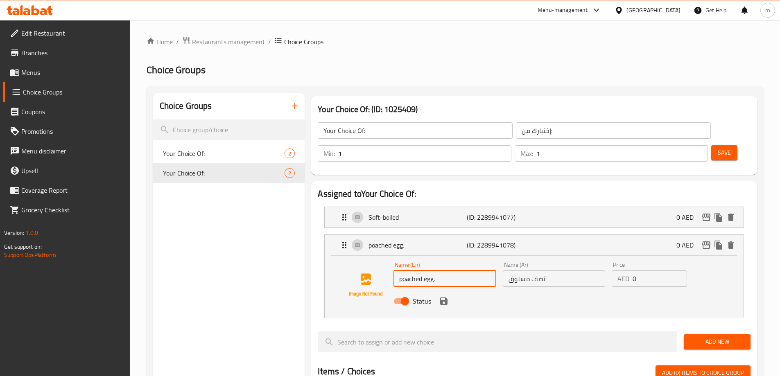
click at [436, 271] on input "poached egg." at bounding box center [445, 279] width 102 height 16
type input "Poached Egg."
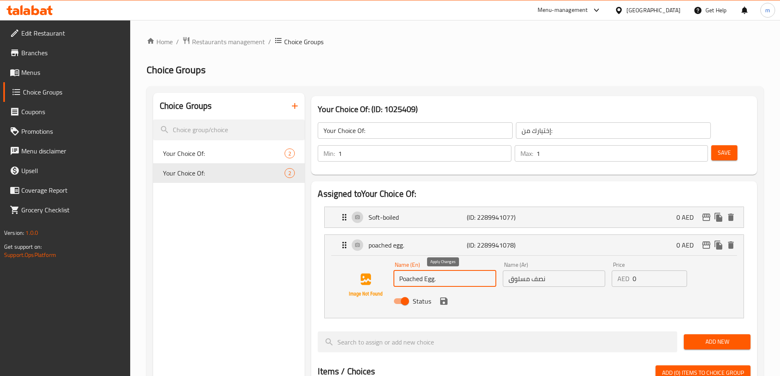
click at [445, 297] on icon "save" at bounding box center [444, 302] width 10 height 10
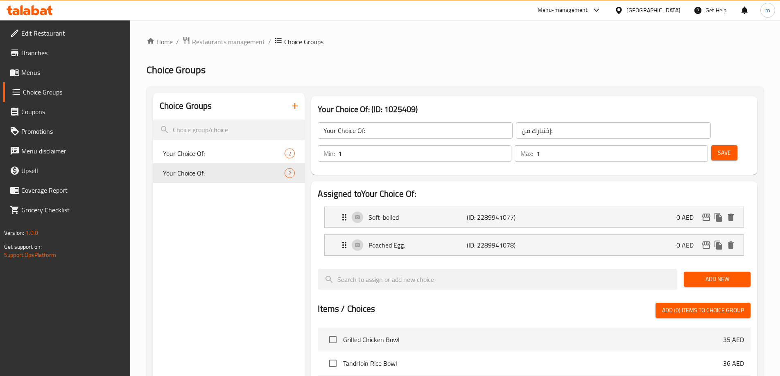
click at [694, 145] on input "1" at bounding box center [623, 153] width 172 height 16
click at [718, 148] on span "Save" at bounding box center [724, 153] width 13 height 10
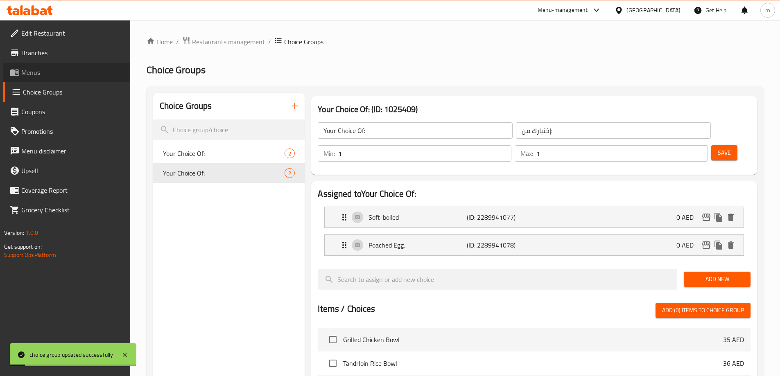
click at [36, 77] on span "Menus" at bounding box center [72, 73] width 102 height 10
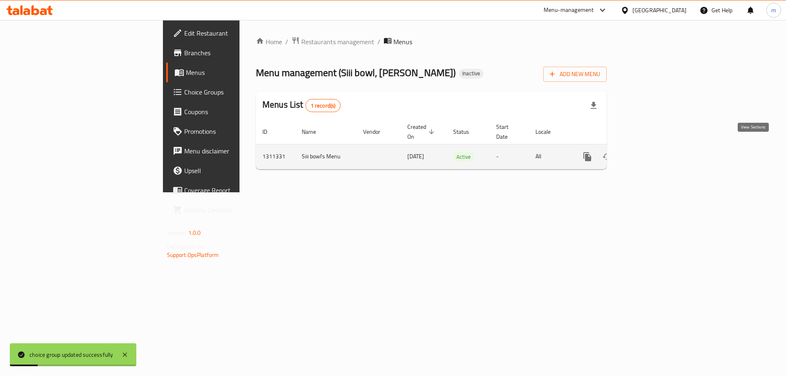
click at [652, 152] on icon "enhanced table" at bounding box center [647, 157] width 10 height 10
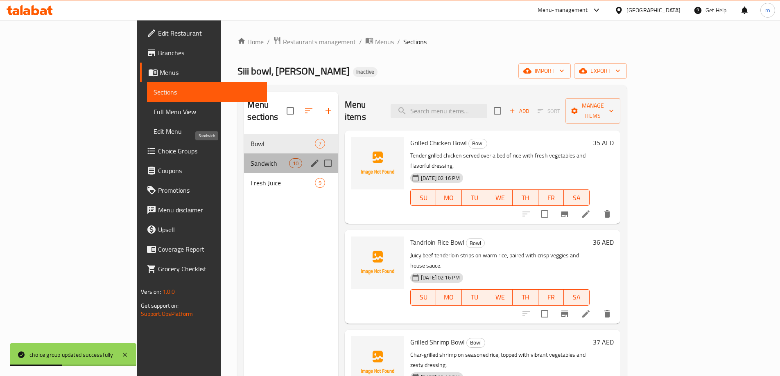
click at [251, 159] on span "Sandwich" at bounding box center [270, 164] width 38 height 10
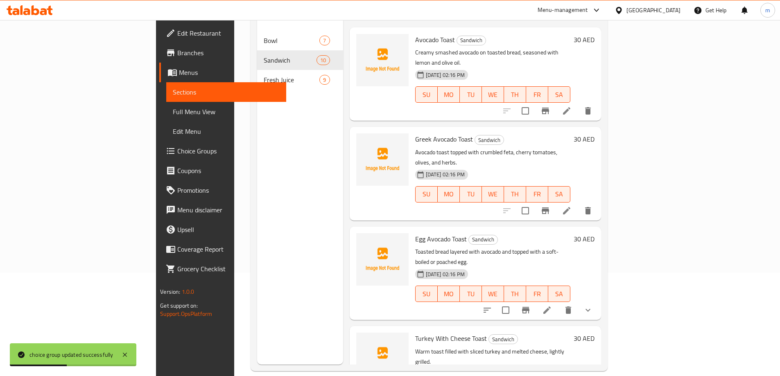
scroll to position [115, 0]
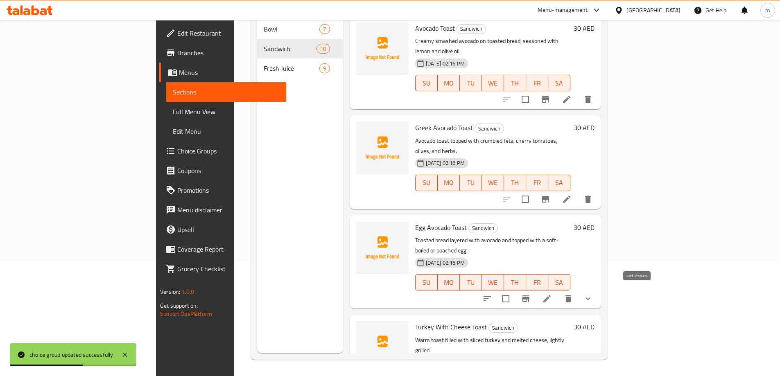
click at [492, 294] on icon "sort-choices" at bounding box center [488, 299] width 10 height 10
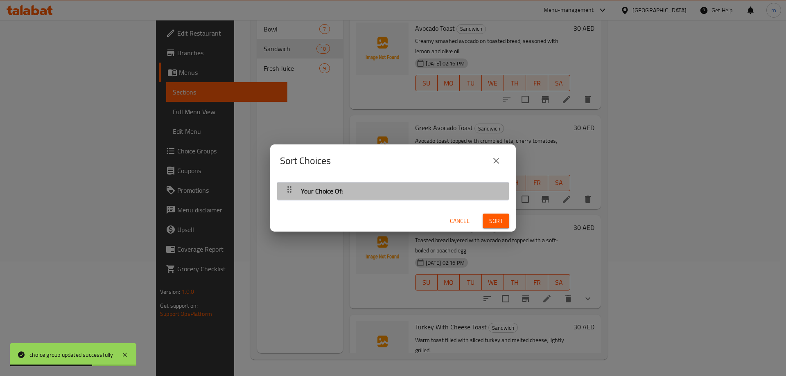
click at [440, 195] on div "Your Choice Of:" at bounding box center [393, 191] width 224 height 20
click at [358, 196] on div "Your Choice Of:" at bounding box center [393, 191] width 224 height 20
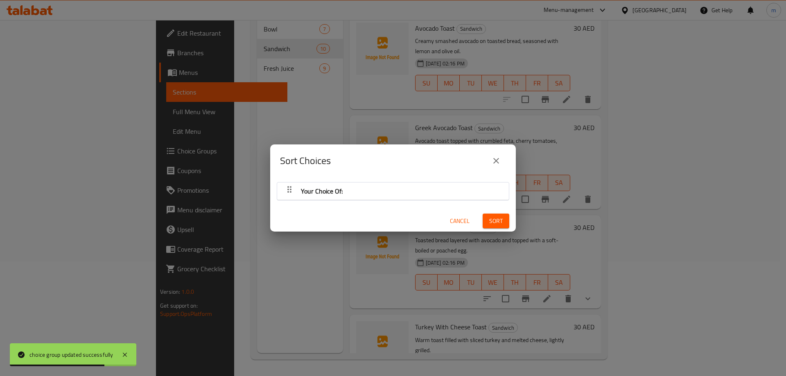
click at [290, 192] on icon "button" at bounding box center [290, 190] width 10 height 10
click at [450, 217] on span "Cancel" at bounding box center [460, 221] width 20 height 10
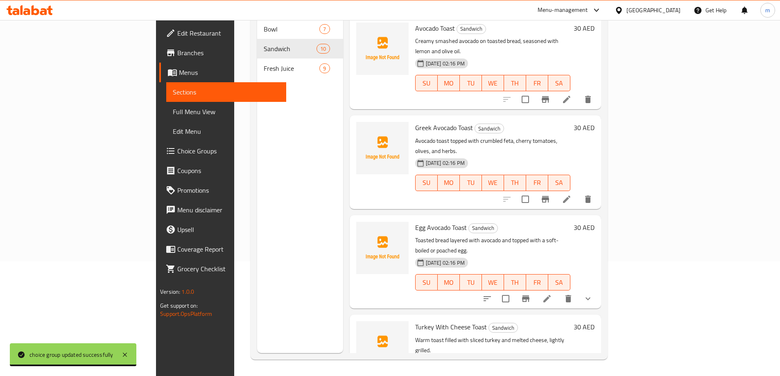
click at [559, 292] on li at bounding box center [547, 299] width 23 height 15
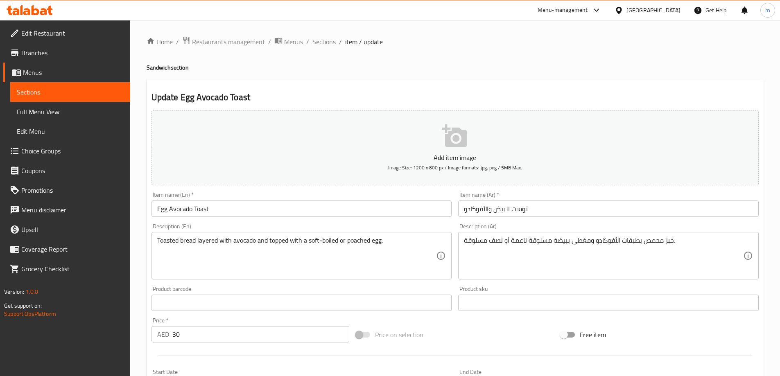
scroll to position [216, 0]
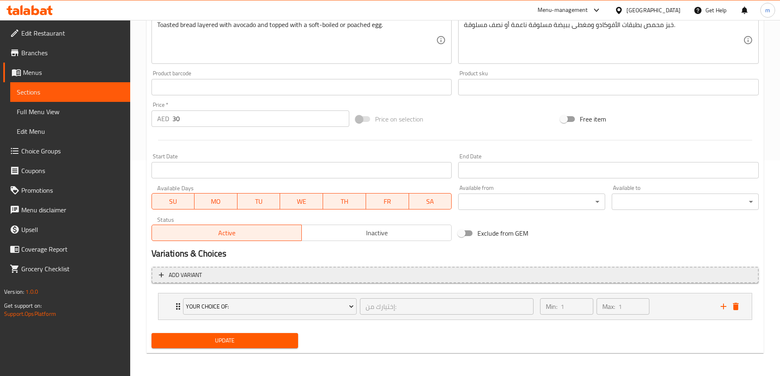
drag, startPoint x: 166, startPoint y: 304, endPoint x: 173, endPoint y: 283, distance: 21.6
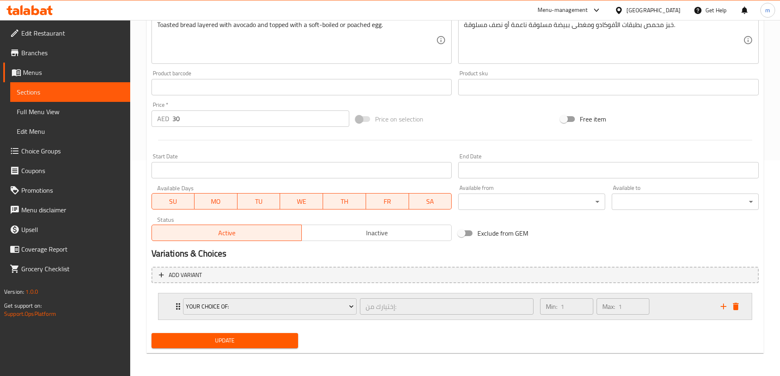
click at [172, 308] on div "Your Choice Of: إختيارك من: ​ Min: 1 ​ Max: 1 ​" at bounding box center [456, 307] width 594 height 26
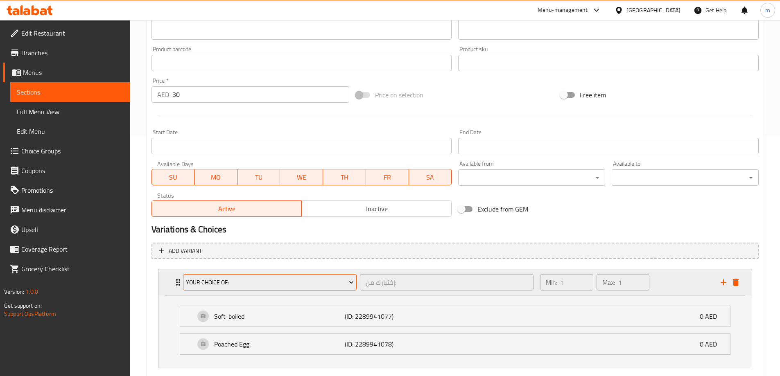
scroll to position [288, 0]
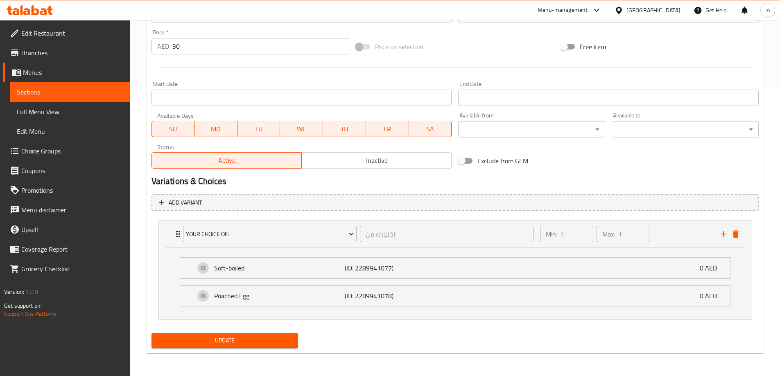
click at [83, 159] on link "Choice Groups" at bounding box center [66, 151] width 127 height 20
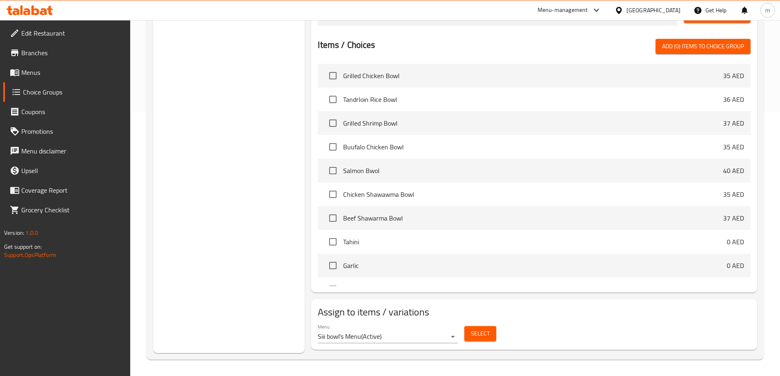
scroll to position [116, 0]
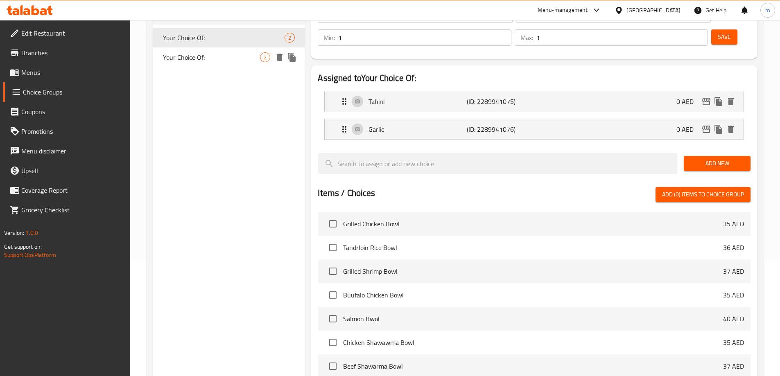
click at [195, 60] on span "Your Choice Of:" at bounding box center [211, 57] width 97 height 10
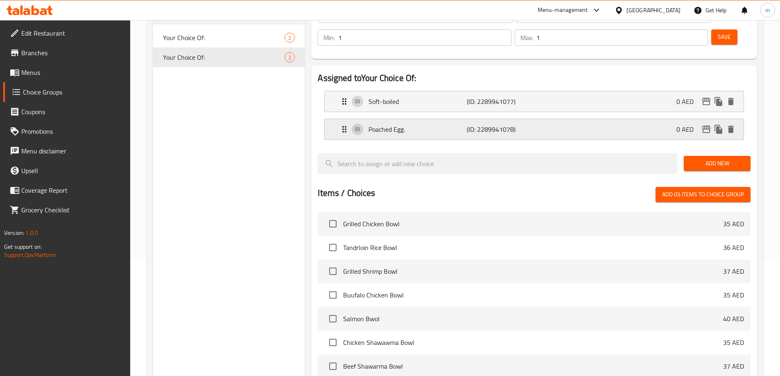
click at [408, 119] on div "Poached Egg. (ID: 2289941078) 0 AED" at bounding box center [537, 129] width 394 height 20
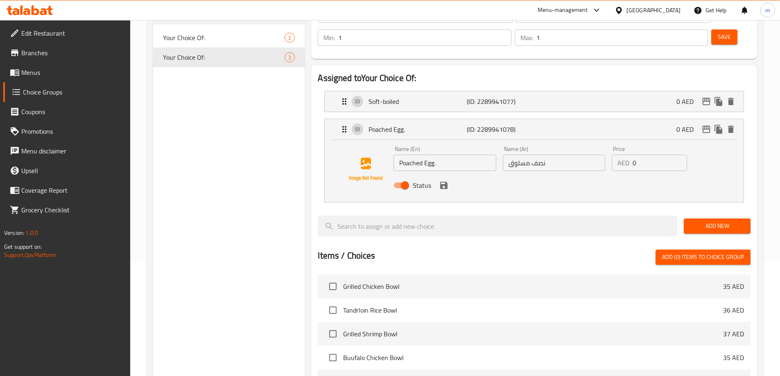
click at [455, 155] on input "Poached Egg." at bounding box center [445, 163] width 102 height 16
click at [444, 182] on icon "save" at bounding box center [443, 185] width 7 height 7
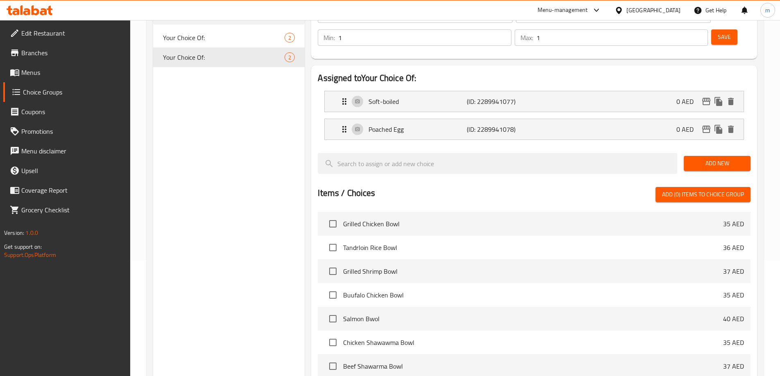
type input "Poached Egg"
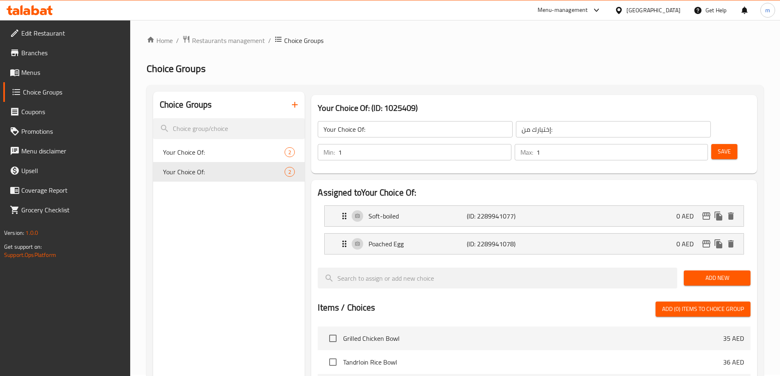
scroll to position [0, 0]
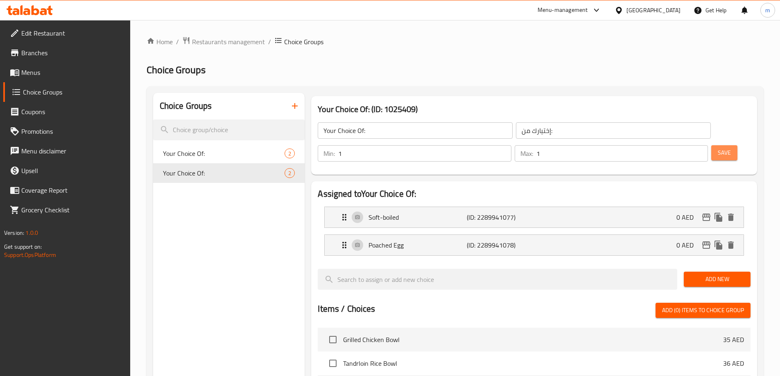
click at [718, 148] on span "Save" at bounding box center [724, 153] width 13 height 10
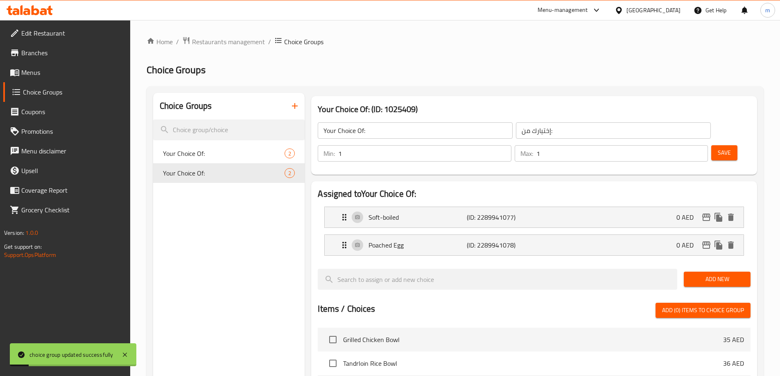
click at [100, 77] on span "Menus" at bounding box center [72, 73] width 102 height 10
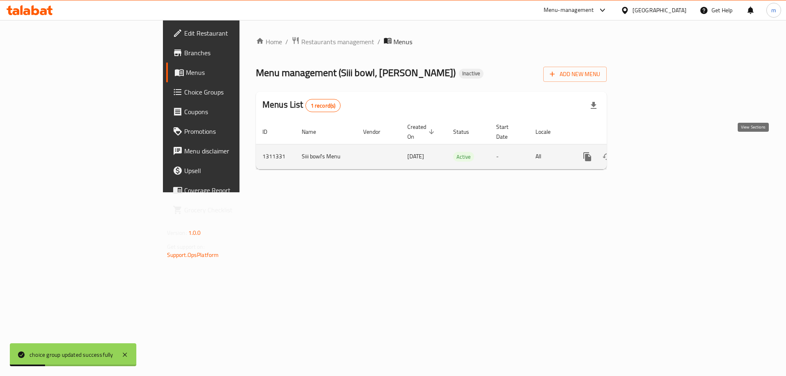
click at [652, 152] on icon "enhanced table" at bounding box center [647, 157] width 10 height 10
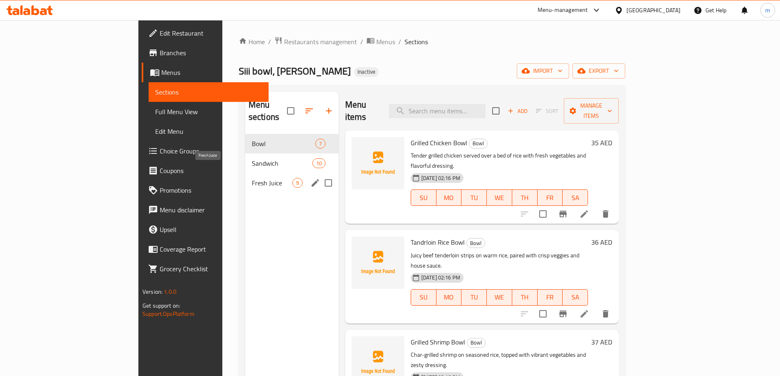
click at [252, 178] on span "Fresh Juice" at bounding box center [272, 183] width 41 height 10
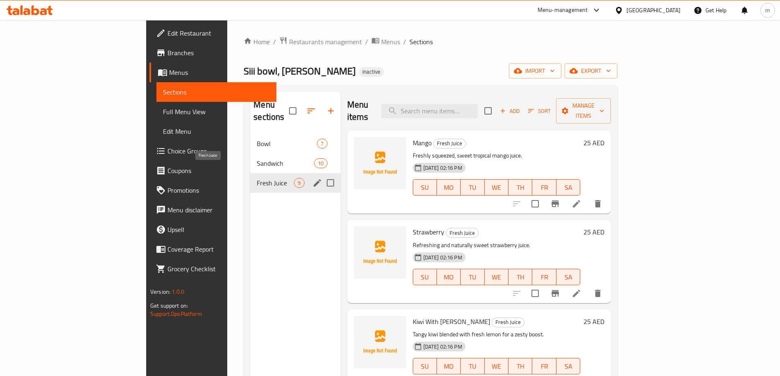
scroll to position [209, 0]
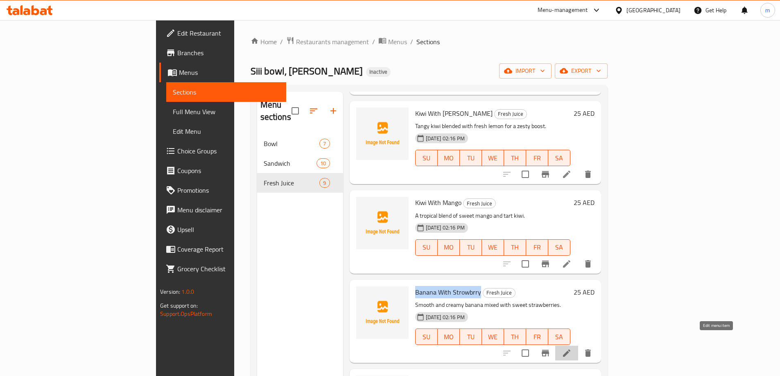
click at [572, 349] on icon at bounding box center [567, 354] width 10 height 10
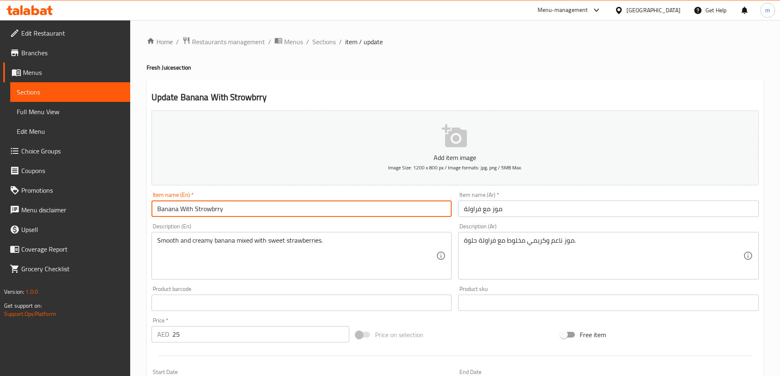
click at [288, 213] on input "Banana With Strowbrry" at bounding box center [302, 209] width 301 height 16
paste input "awbe"
type input "Banana With Strawberry"
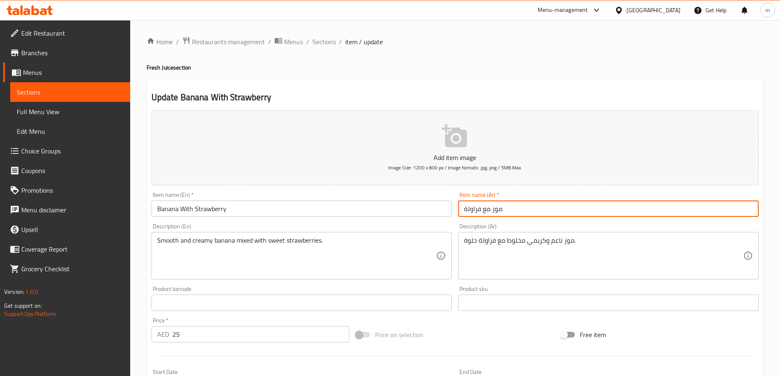
click at [519, 206] on input "موز مع فراولة" at bounding box center [608, 209] width 301 height 16
click at [314, 44] on span "Sections" at bounding box center [324, 42] width 23 height 10
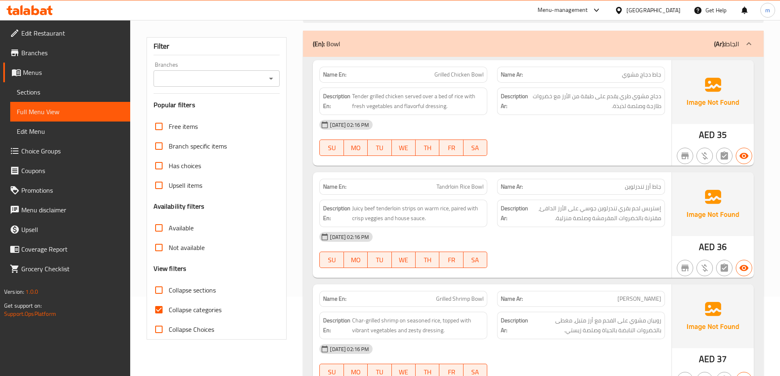
scroll to position [164, 0]
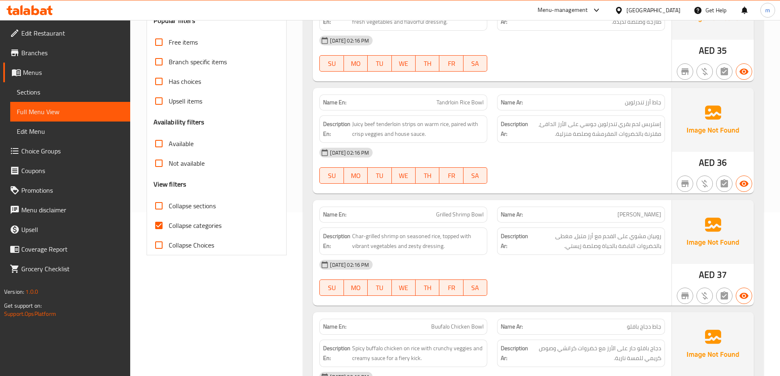
click at [188, 224] on span "Collapse categories" at bounding box center [195, 226] width 53 height 10
click at [169, 224] on input "Collapse categories" at bounding box center [159, 226] width 20 height 20
checkbox input "false"
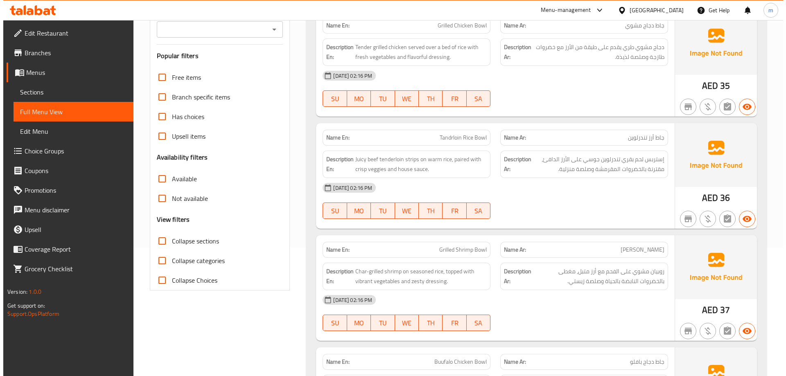
scroll to position [0, 0]
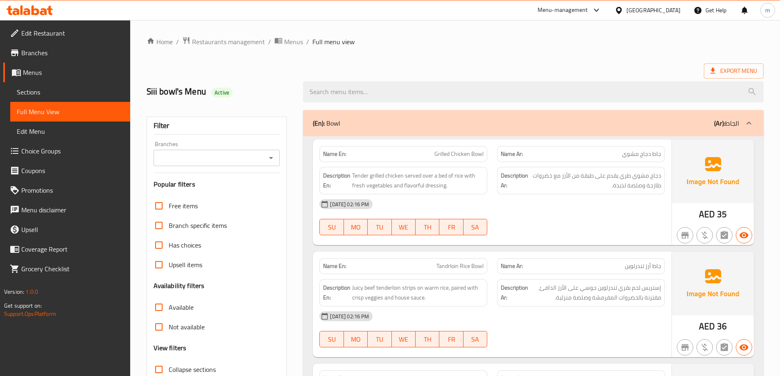
drag, startPoint x: 579, startPoint y: 184, endPoint x: 581, endPoint y: 105, distance: 79.1
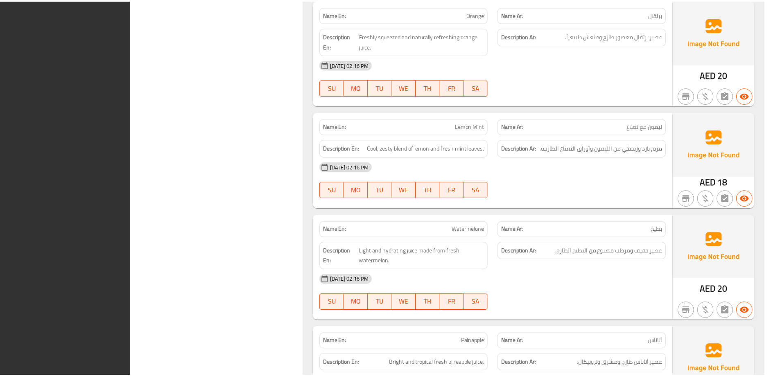
scroll to position [3021, 0]
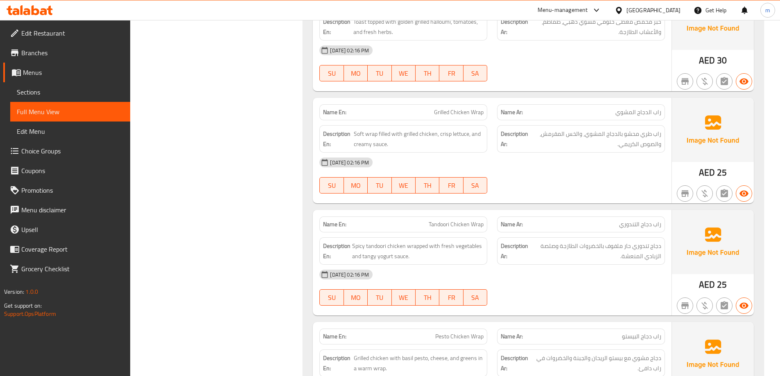
drag, startPoint x: 466, startPoint y: 144, endPoint x: 458, endPoint y: 109, distance: 36.5
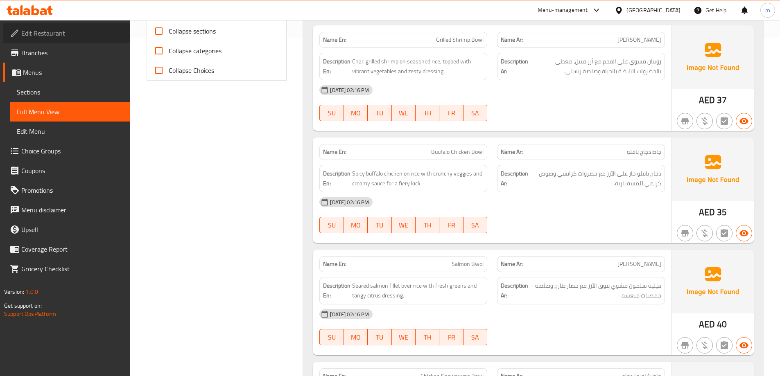
click at [58, 38] on span "Edit Restaurant" at bounding box center [72, 33] width 102 height 10
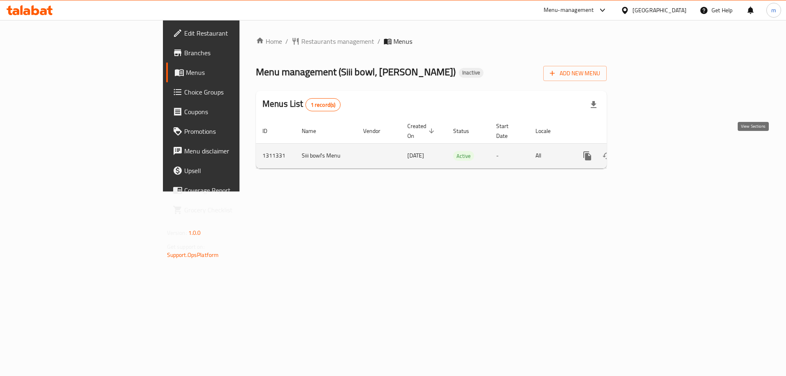
click at [652, 151] on icon "enhanced table" at bounding box center [647, 156] width 10 height 10
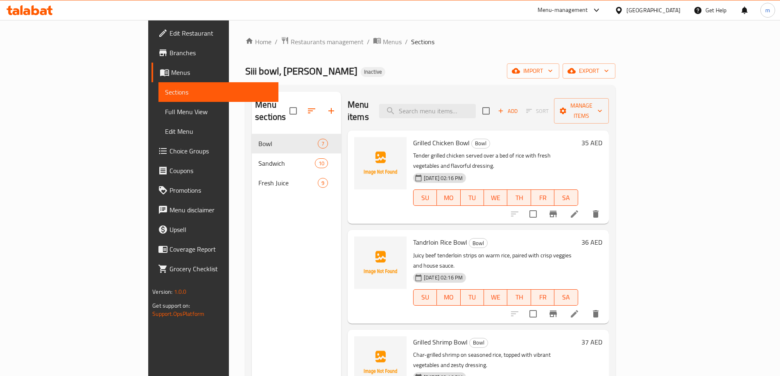
click at [165, 109] on span "Full Menu View" at bounding box center [218, 112] width 107 height 10
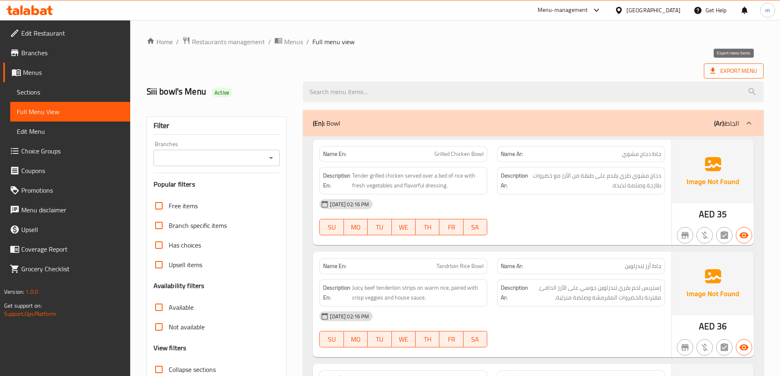
click at [725, 74] on span "Export Menu" at bounding box center [734, 71] width 47 height 10
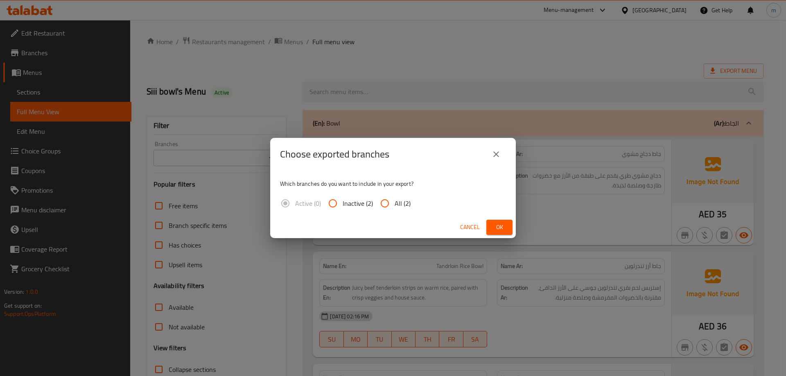
click at [396, 199] on span "All (2)" at bounding box center [403, 204] width 16 height 10
click at [395, 198] on input "All (2)" at bounding box center [385, 204] width 20 height 20
radio input "true"
click at [501, 223] on span "Ok" at bounding box center [499, 227] width 13 height 10
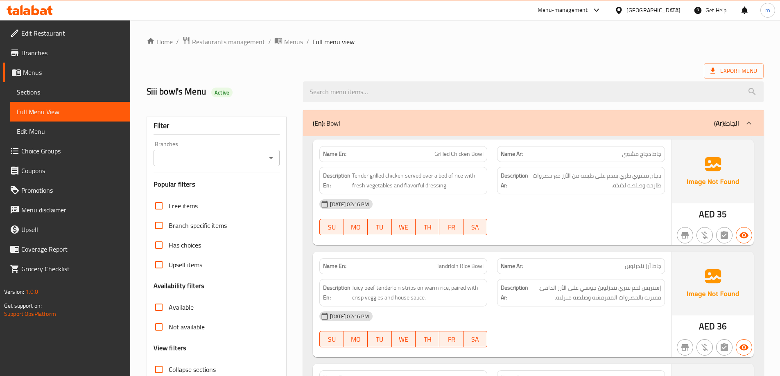
click at [23, 55] on span "Branches" at bounding box center [72, 53] width 102 height 10
